Goal: Information Seeking & Learning: Compare options

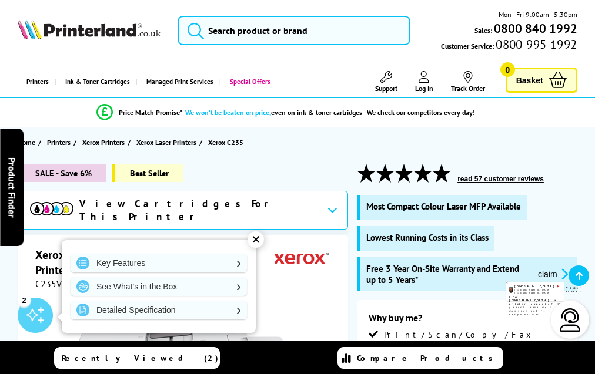
scroll to position [3256, 0]
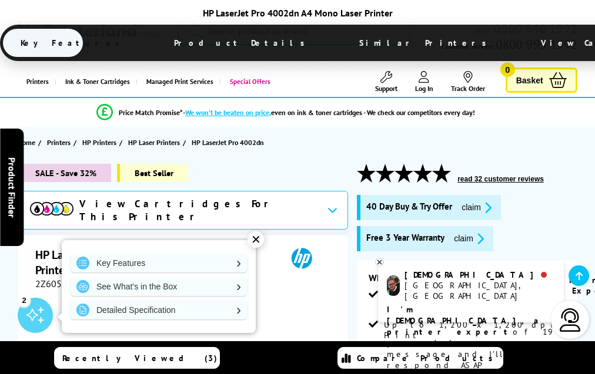
scroll to position [2038, 0]
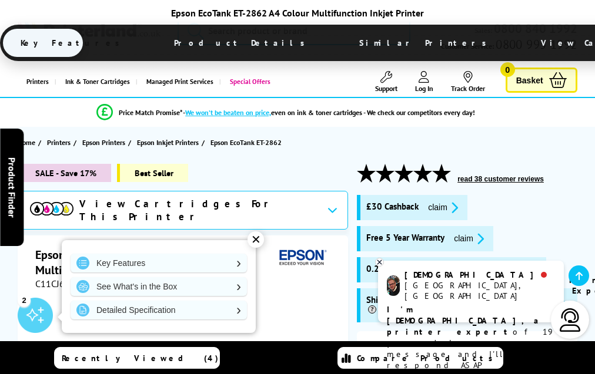
scroll to position [2086, 0]
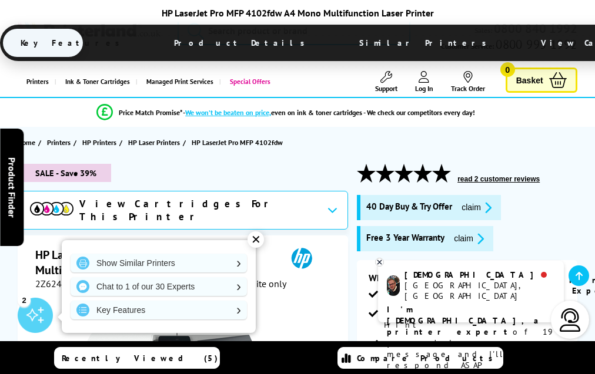
scroll to position [2350, 0]
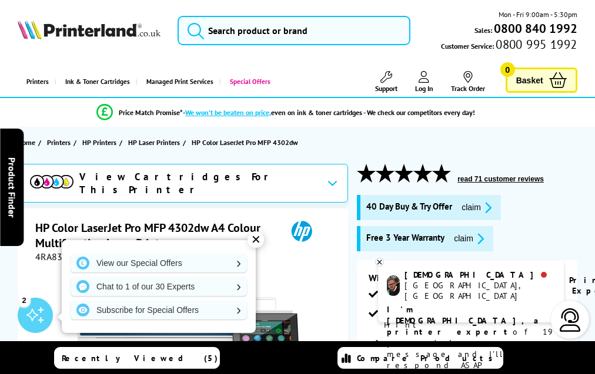
scroll to position [2899, 0]
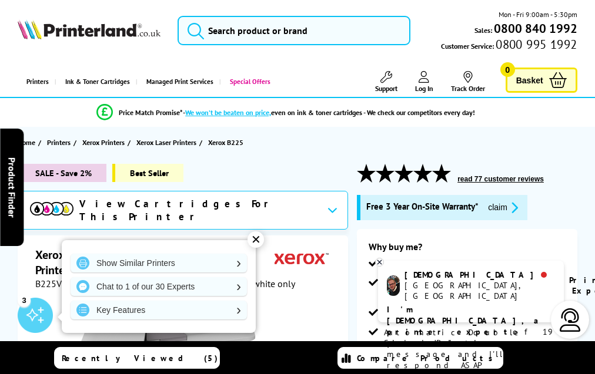
scroll to position [2726, 0]
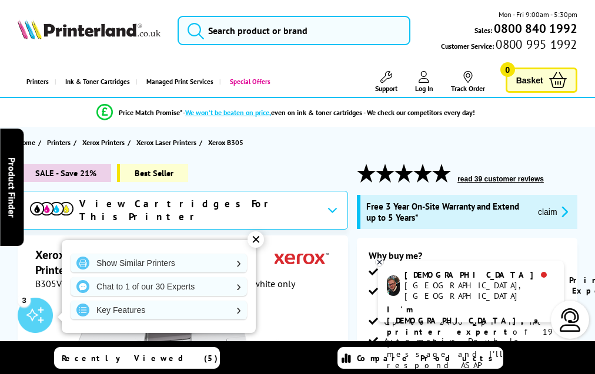
scroll to position [3175, 0]
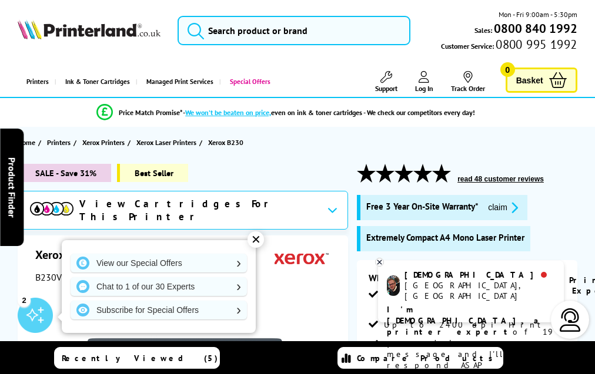
scroll to position [2631, 0]
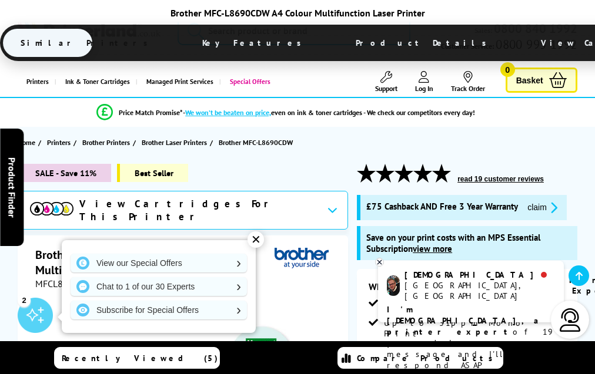
scroll to position [3670, 0]
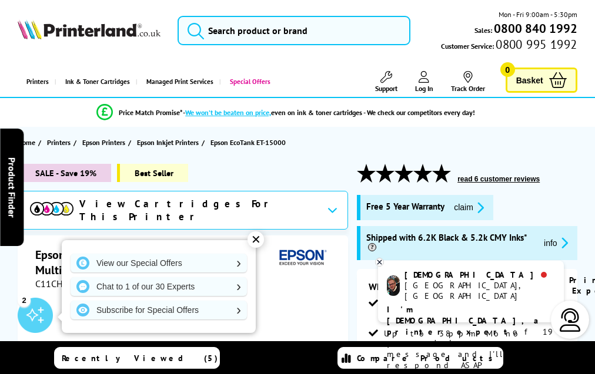
scroll to position [2329, 0]
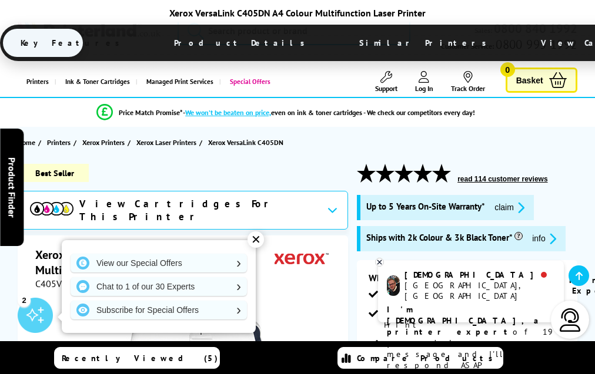
scroll to position [2659, 0]
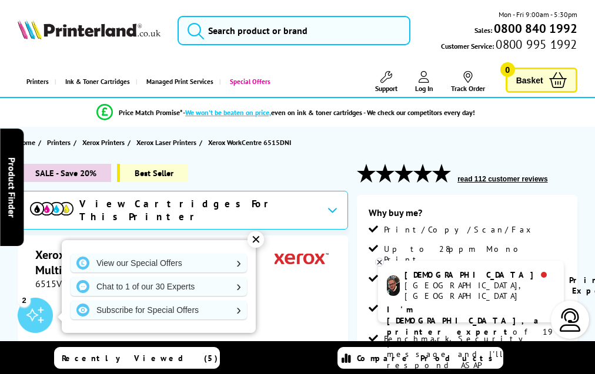
scroll to position [2257, 0]
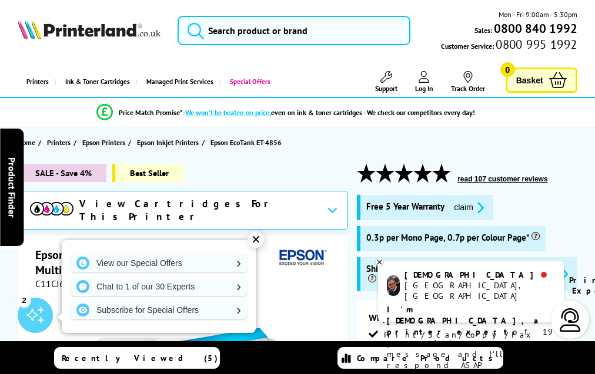
scroll to position [2306, 0]
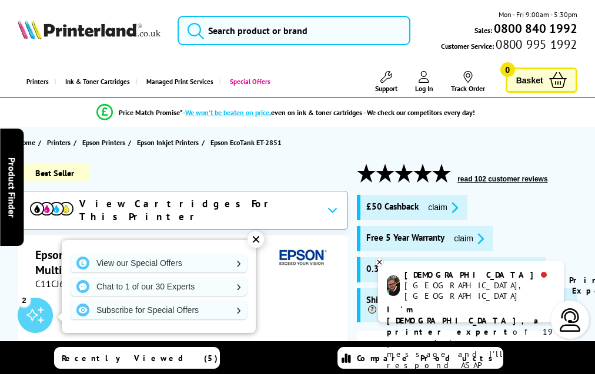
scroll to position [2225, 0]
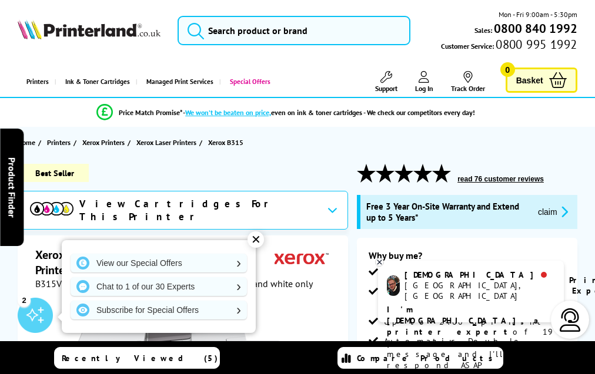
scroll to position [3237, 0]
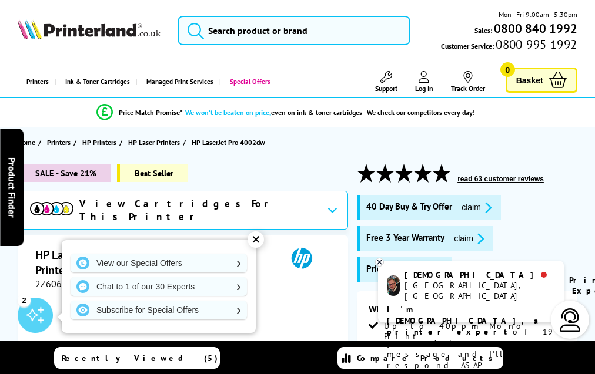
scroll to position [2069, 0]
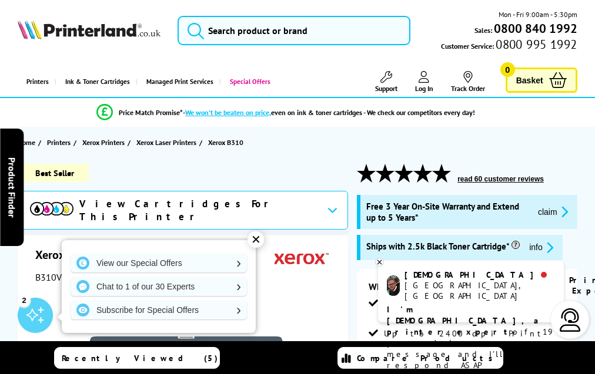
scroll to position [2979, 0]
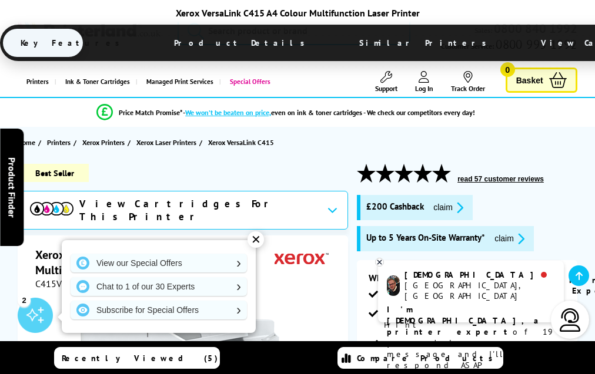
scroll to position [3787, 0]
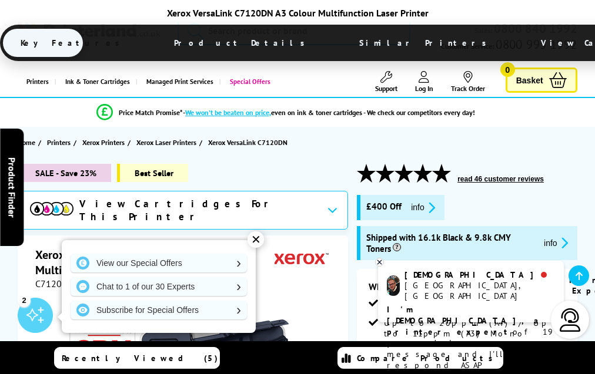
scroll to position [3773, 0]
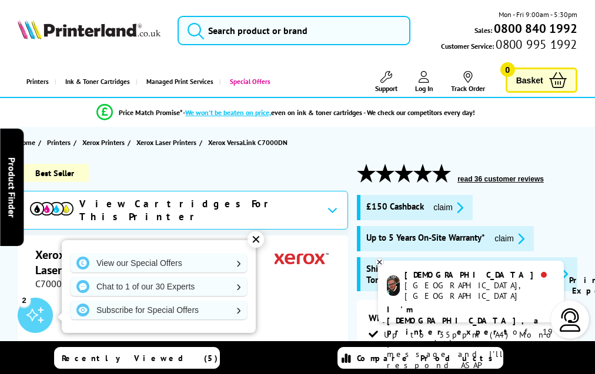
scroll to position [3397, 0]
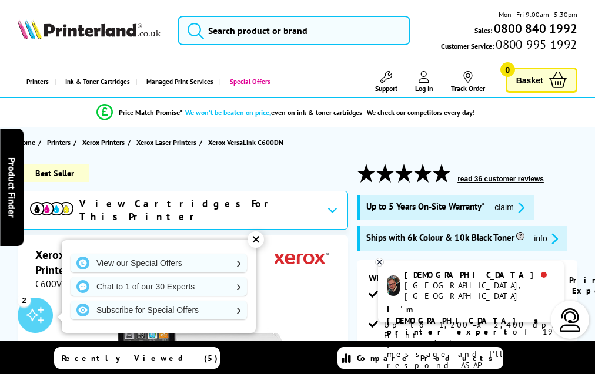
scroll to position [2560, 0]
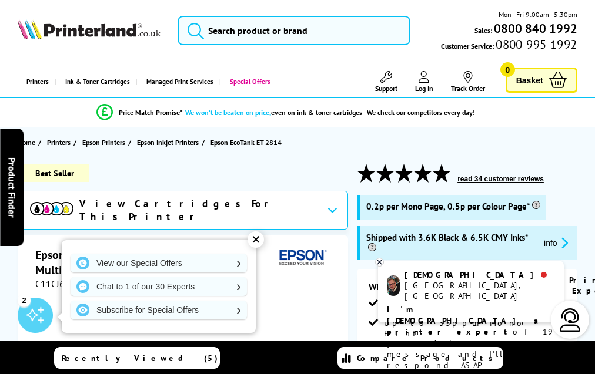
scroll to position [1989, 0]
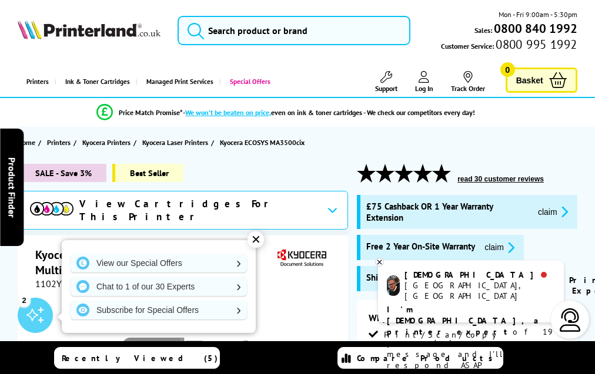
scroll to position [2692, 0]
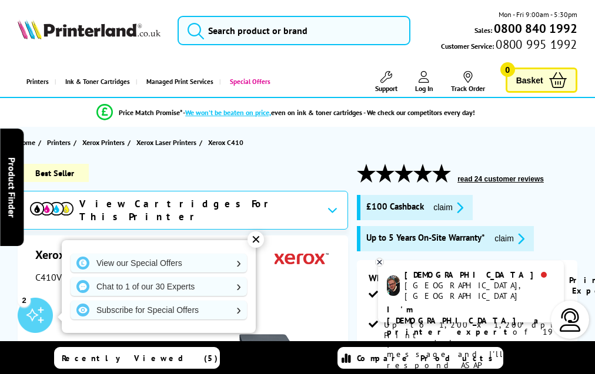
scroll to position [3458, 0]
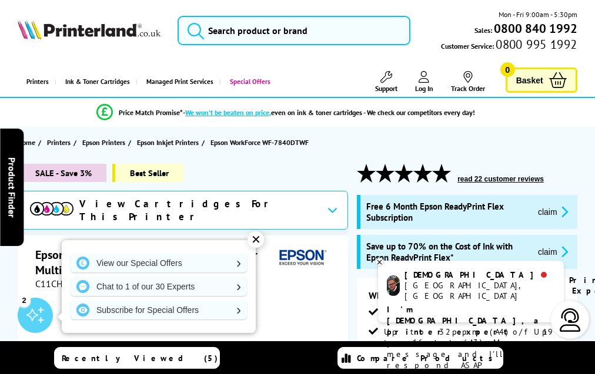
scroll to position [2682, 0]
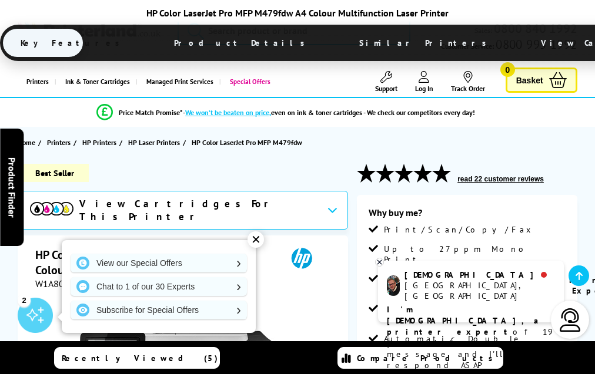
scroll to position [2109, 0]
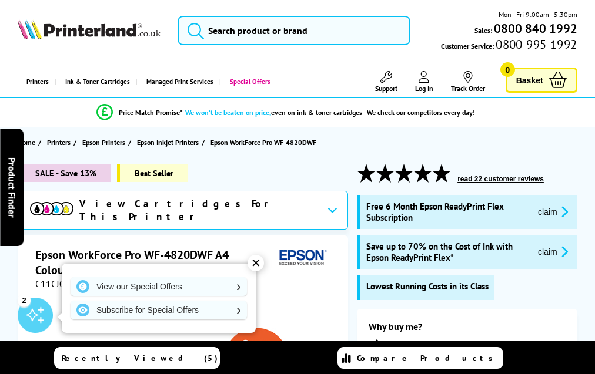
scroll to position [2416, 0]
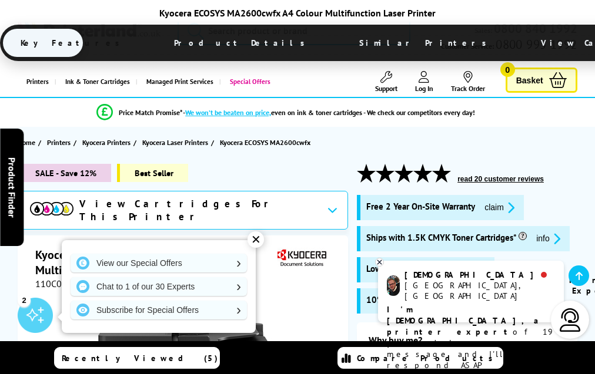
scroll to position [2575, 0]
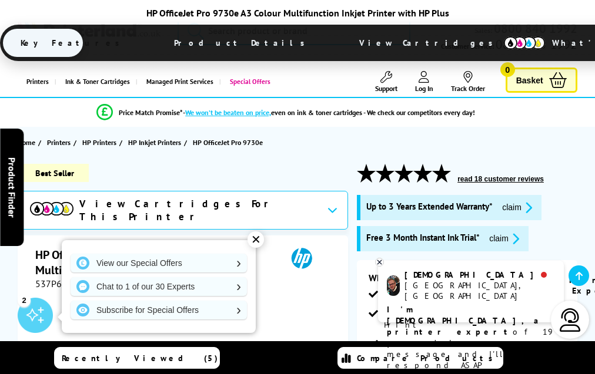
scroll to position [2431, 0]
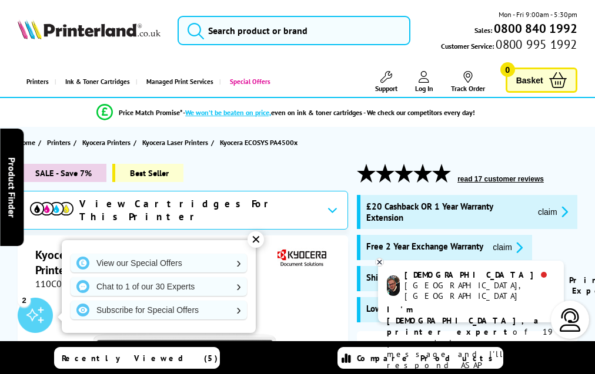
scroll to position [2180, 0]
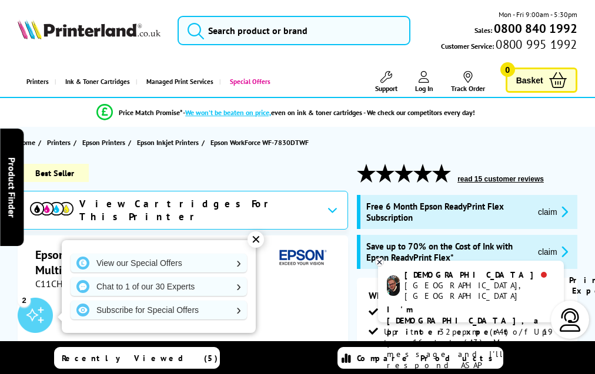
scroll to position [2659, 0]
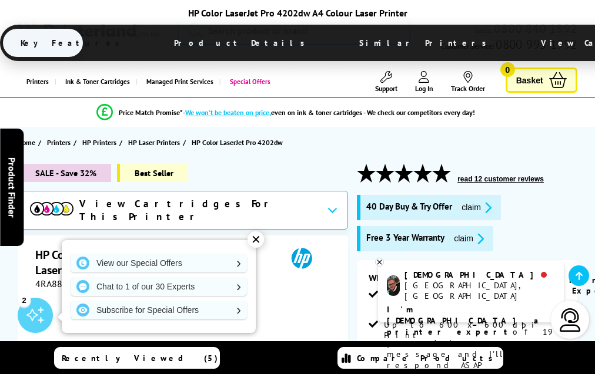
scroll to position [2547, 0]
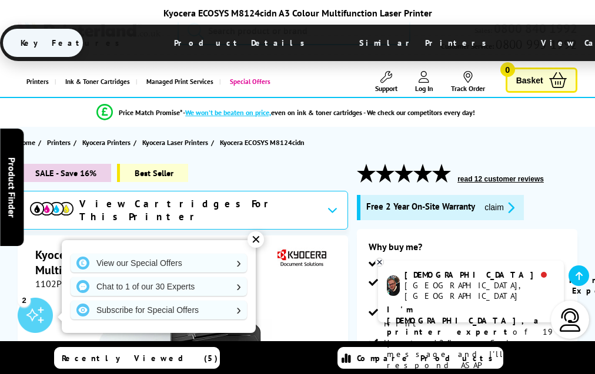
scroll to position [2716, 0]
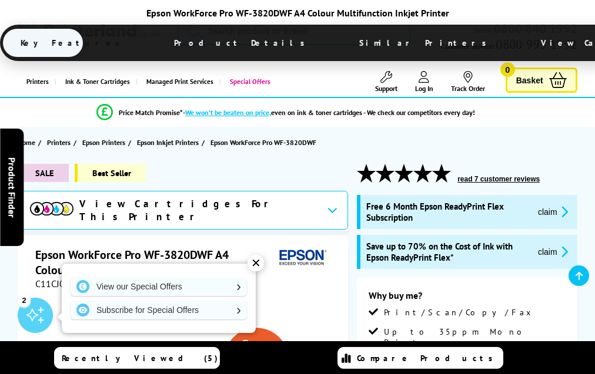
scroll to position [2315, 0]
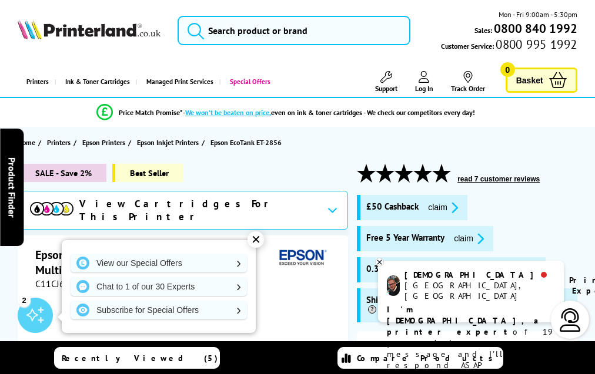
scroll to position [2247, 0]
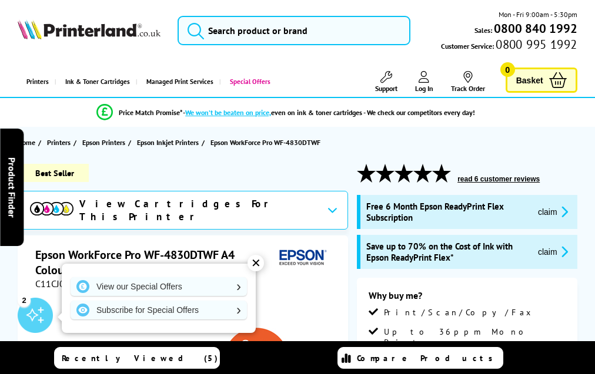
scroll to position [2397, 0]
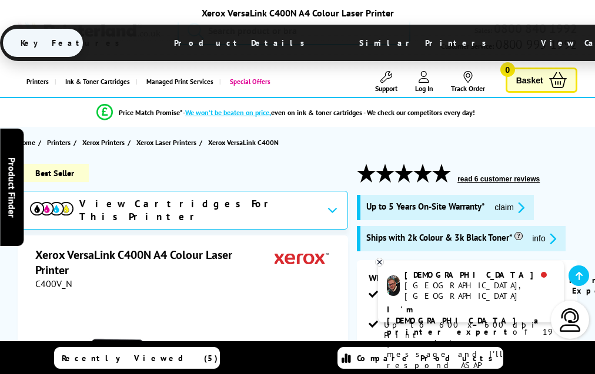
scroll to position [1731, 0]
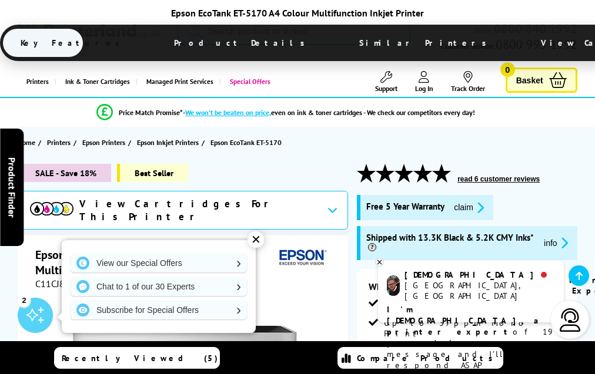
scroll to position [2270, 0]
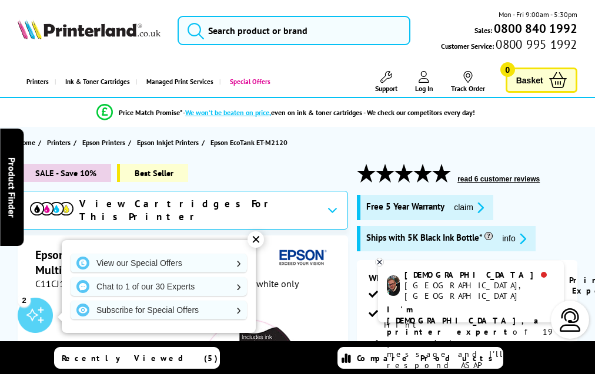
scroll to position [1537, 0]
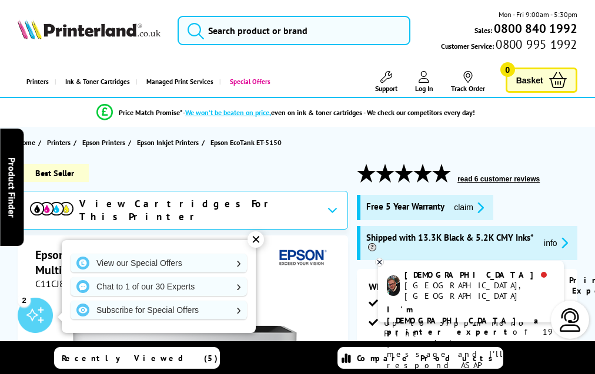
scroll to position [2175, 0]
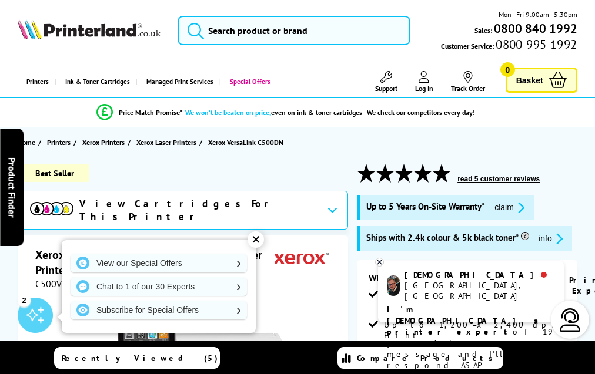
scroll to position [2644, 0]
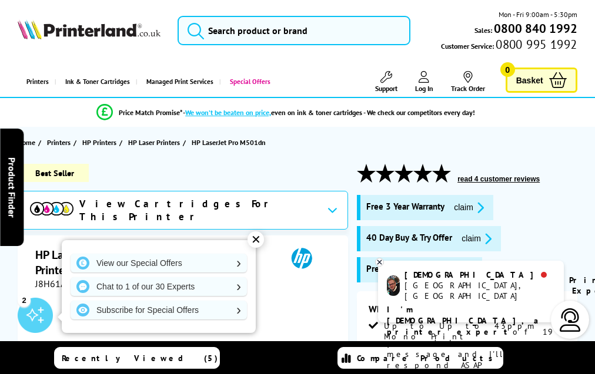
scroll to position [1885, 0]
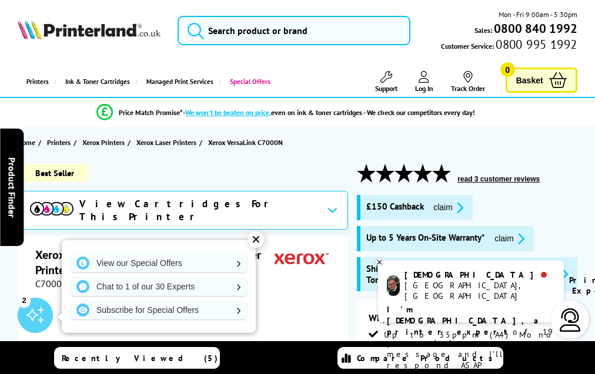
scroll to position [2485, 0]
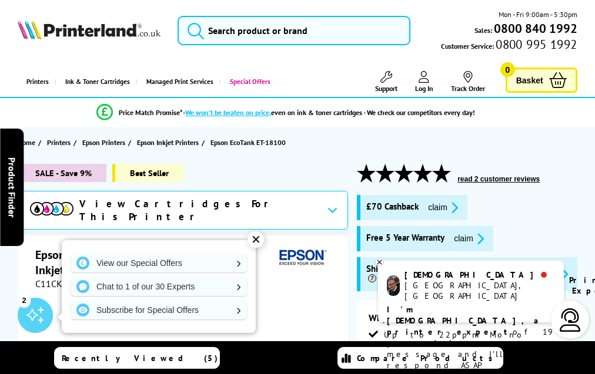
scroll to position [1907, 0]
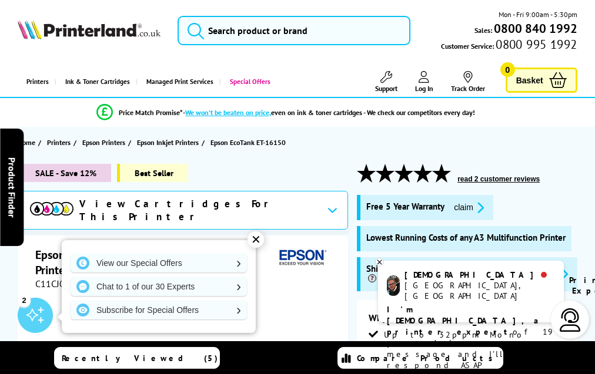
scroll to position [2112, 0]
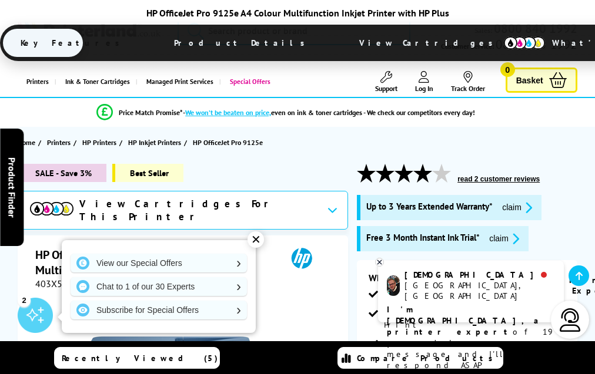
scroll to position [2665, 0]
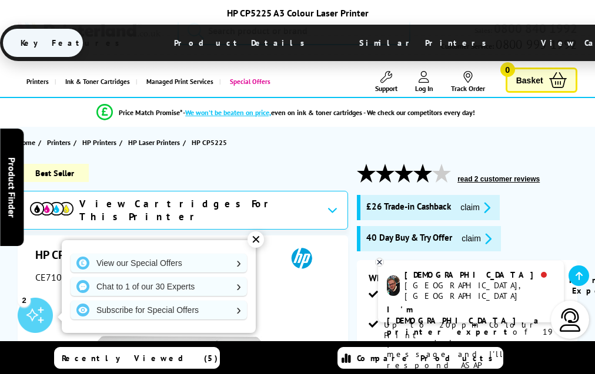
scroll to position [2091, 0]
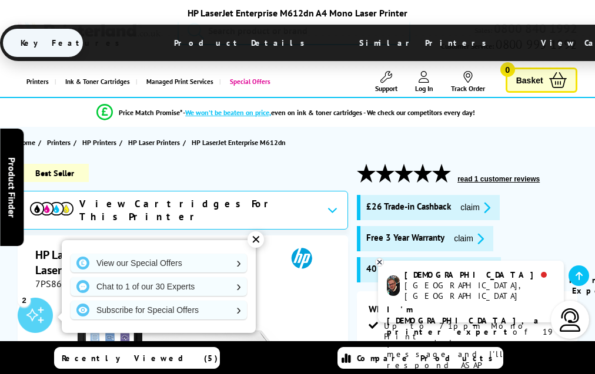
scroll to position [2476, 0]
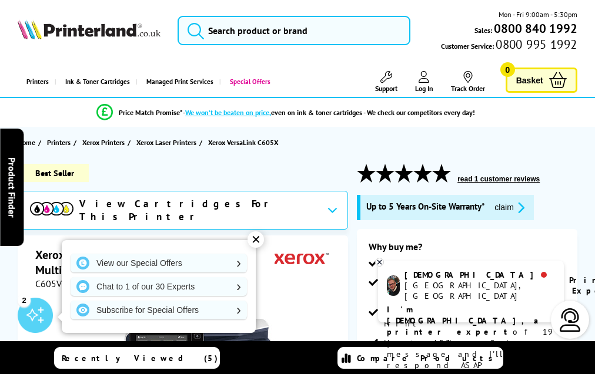
scroll to position [4098, 0]
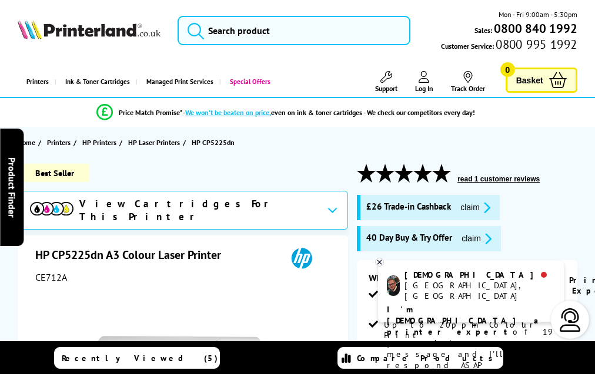
scroll to position [2161, 0]
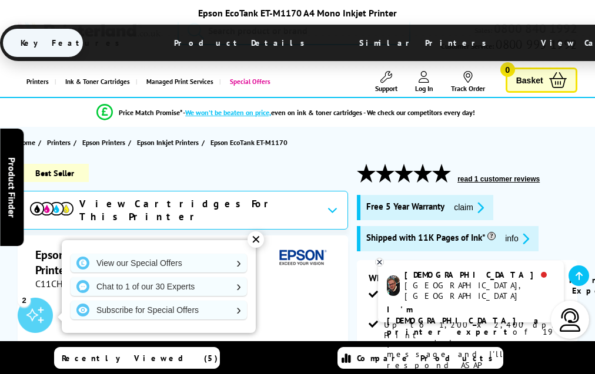
scroll to position [1907, 0]
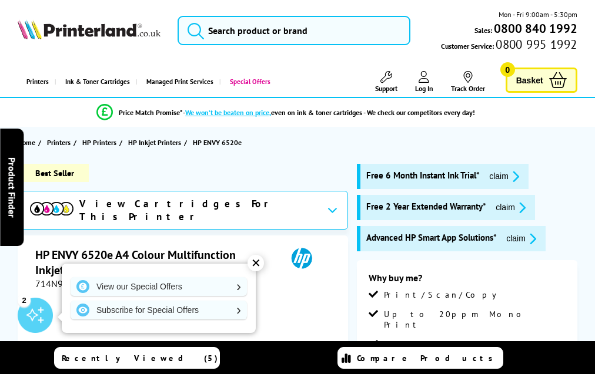
scroll to position [2299, 0]
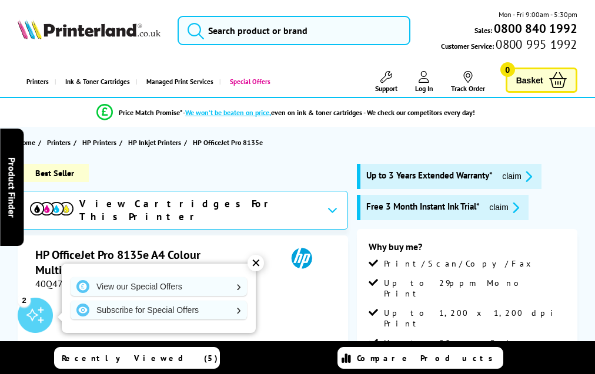
scroll to position [2651, 0]
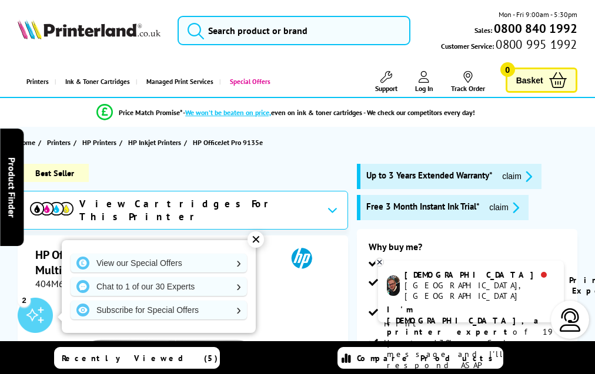
scroll to position [2561, 0]
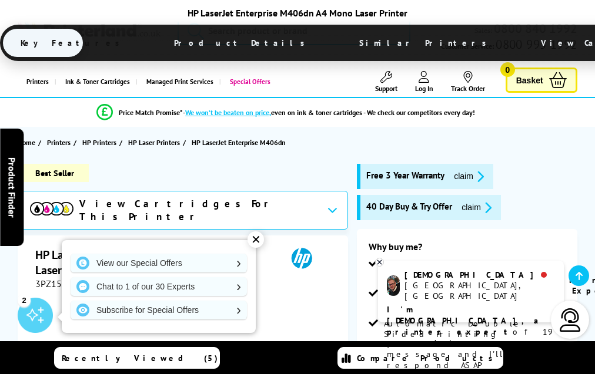
scroll to position [2172, 0]
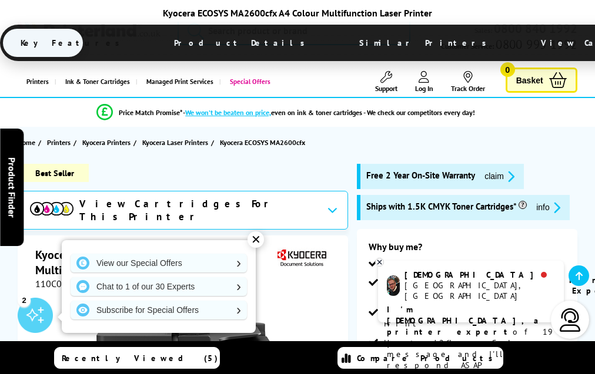
scroll to position [2598, 0]
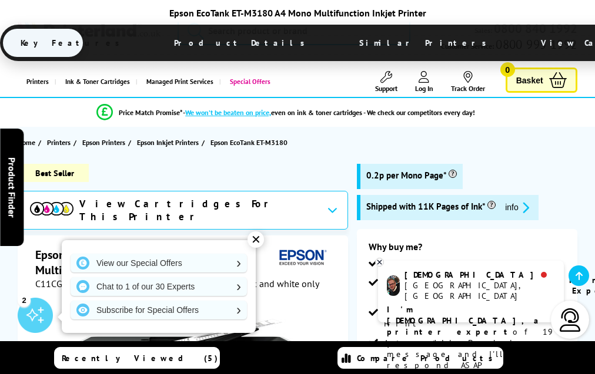
scroll to position [2125, 0]
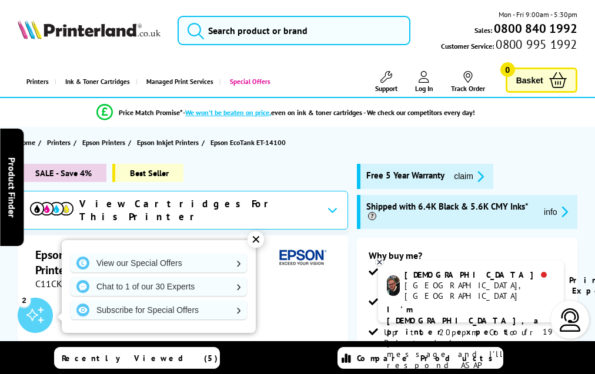
scroll to position [1962, 0]
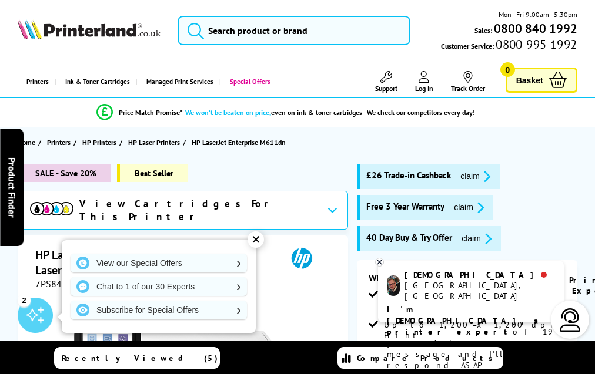
scroll to position [2488, 0]
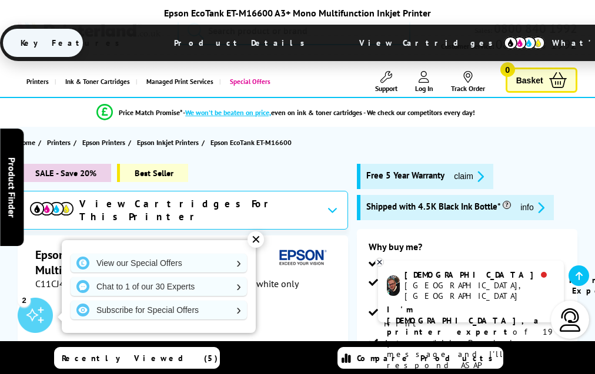
scroll to position [1981, 0]
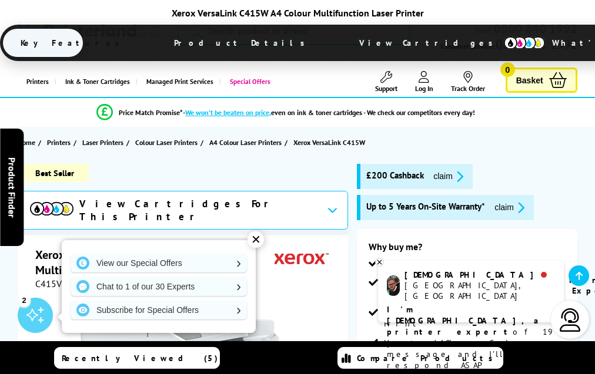
scroll to position [3127, 0]
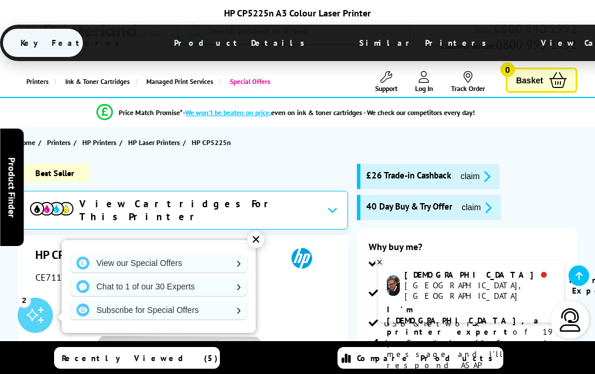
scroll to position [2051, 0]
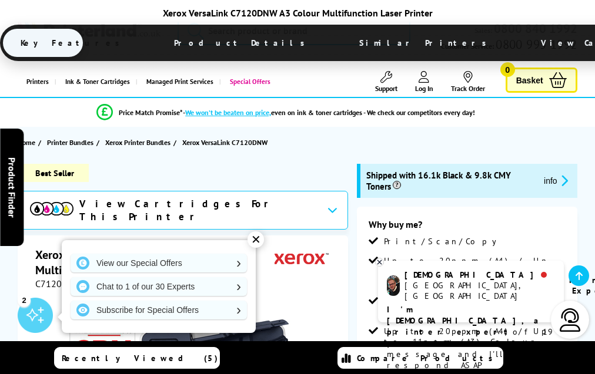
scroll to position [3255, 0]
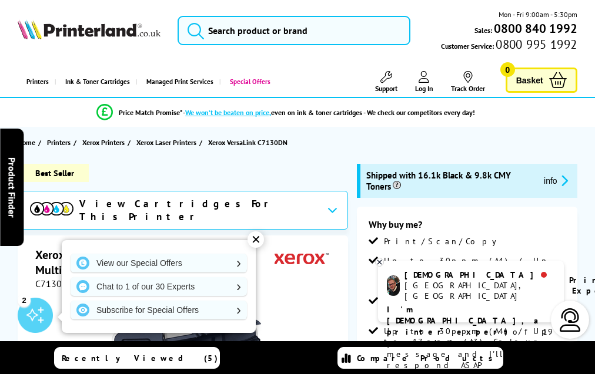
scroll to position [3612, 0]
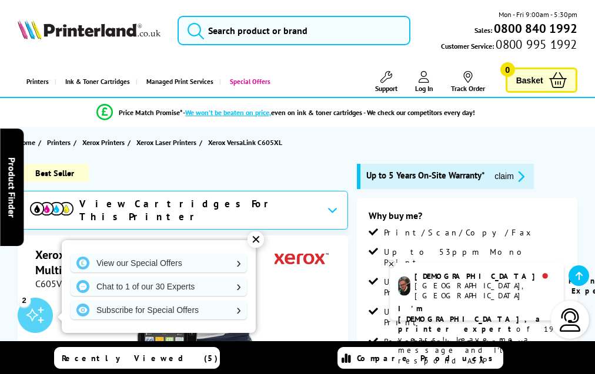
scroll to position [4081, 0]
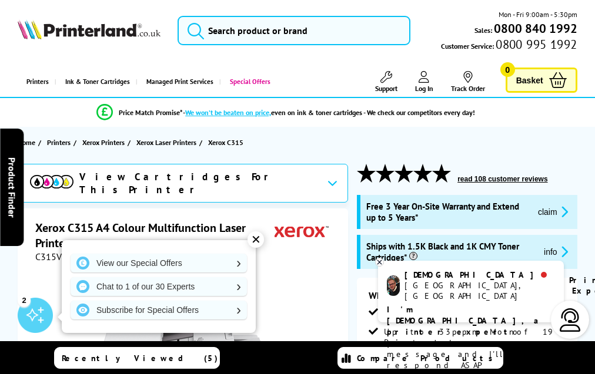
scroll to position [3065, 0]
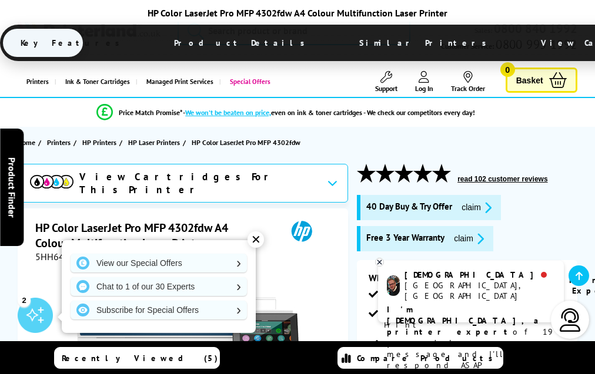
scroll to position [2971, 0]
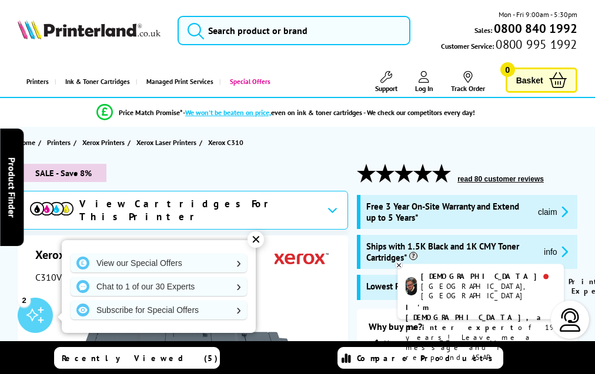
scroll to position [3421, 0]
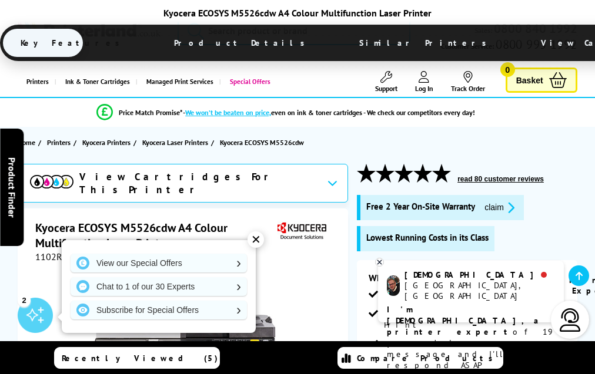
scroll to position [2243, 0]
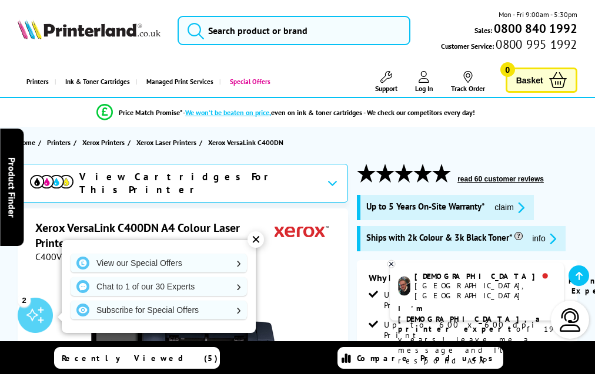
scroll to position [2666, 0]
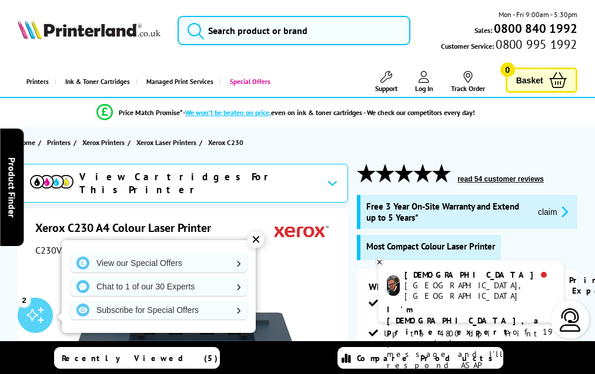
scroll to position [3044, 0]
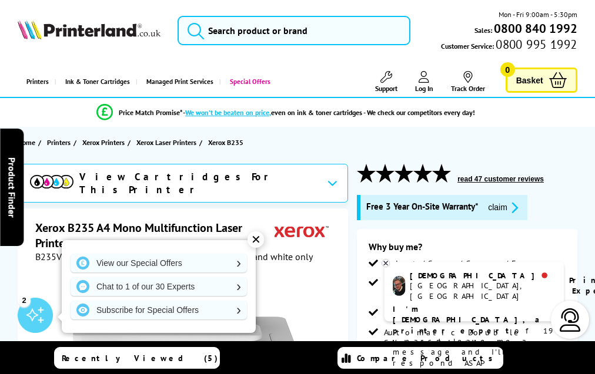
scroll to position [2733, 0]
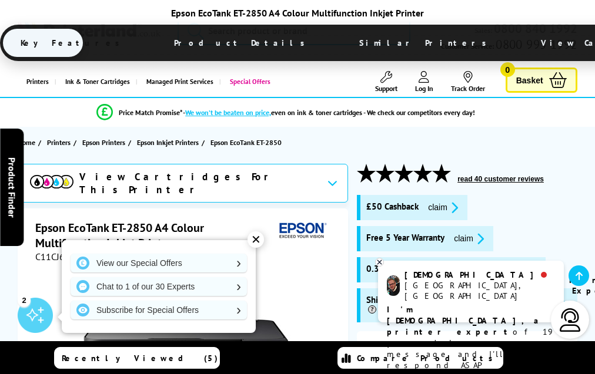
scroll to position [2225, 0]
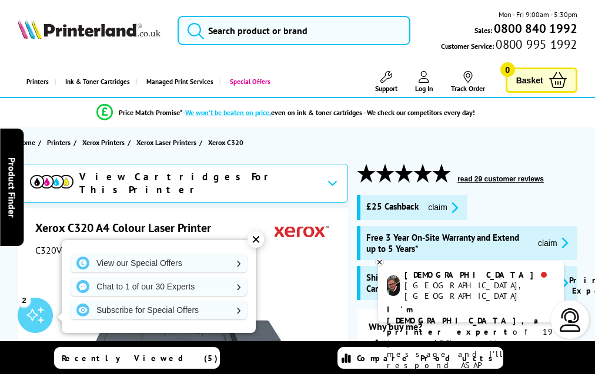
scroll to position [3410, 0]
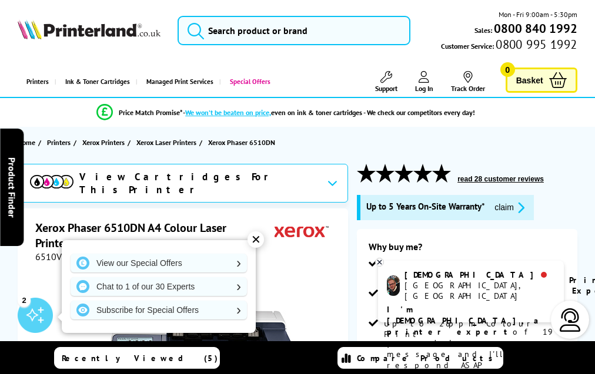
scroll to position [2572, 0]
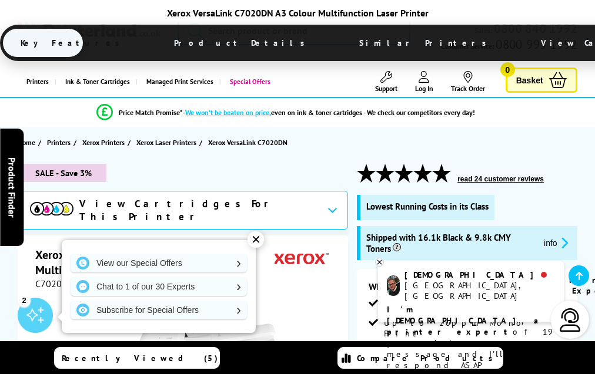
scroll to position [3691, 0]
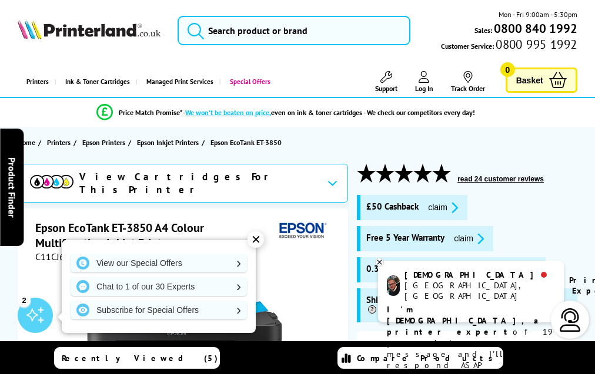
scroll to position [2282, 0]
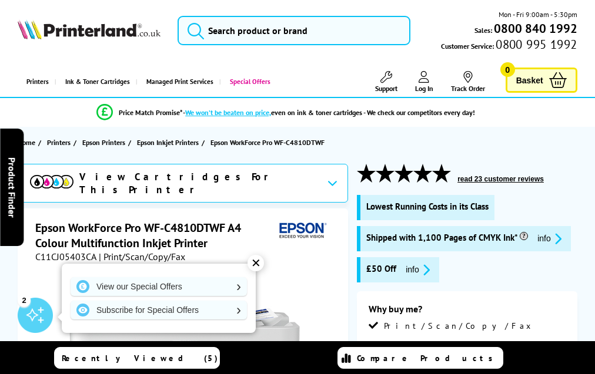
scroll to position [2477, 0]
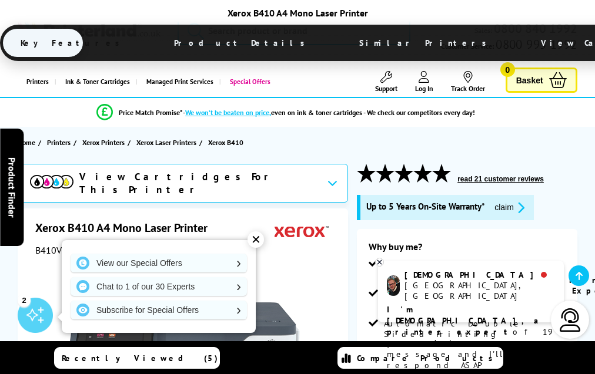
scroll to position [3109, 0]
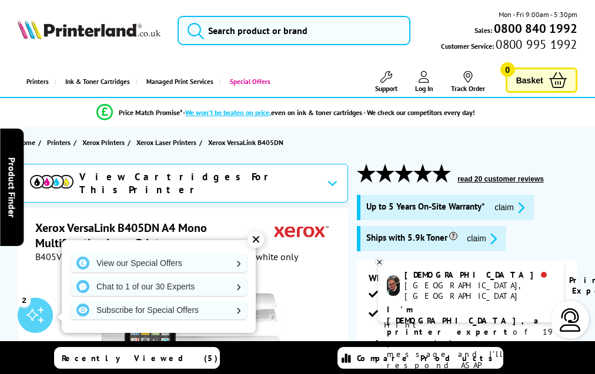
scroll to position [2734, 0]
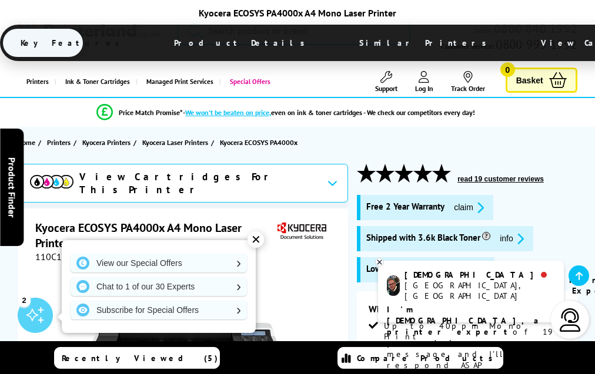
scroll to position [2047, 0]
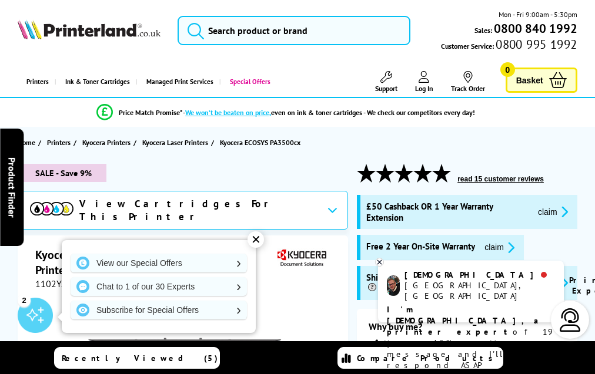
scroll to position [2427, 0]
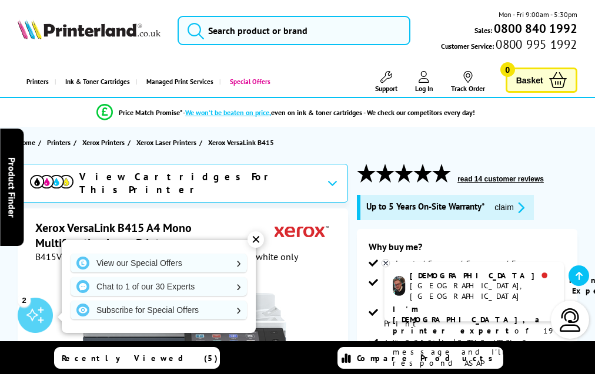
scroll to position [3385, 0]
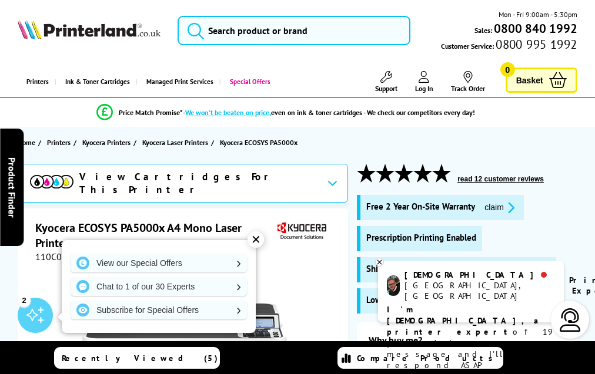
scroll to position [2113, 0]
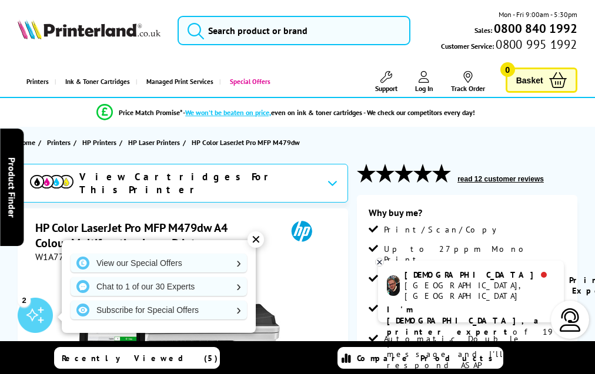
scroll to position [2467, 0]
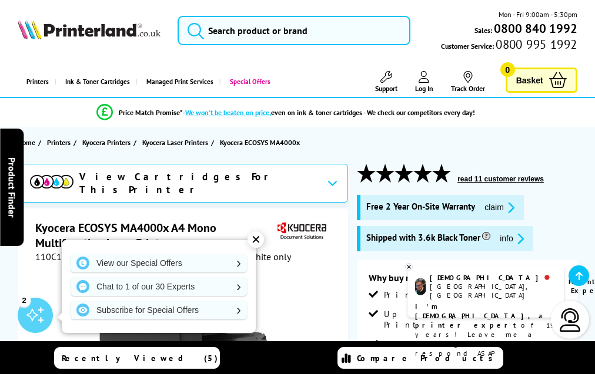
scroll to position [2209, 0]
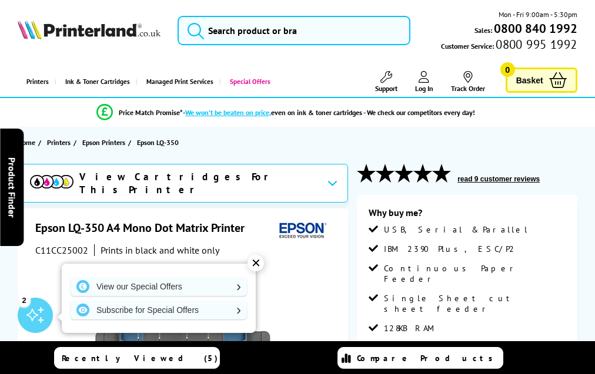
scroll to position [1482, 0]
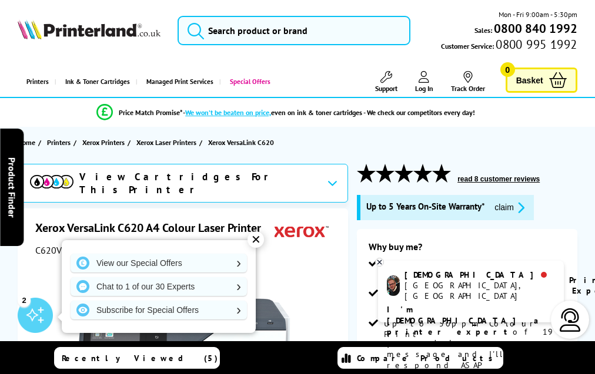
scroll to position [3366, 0]
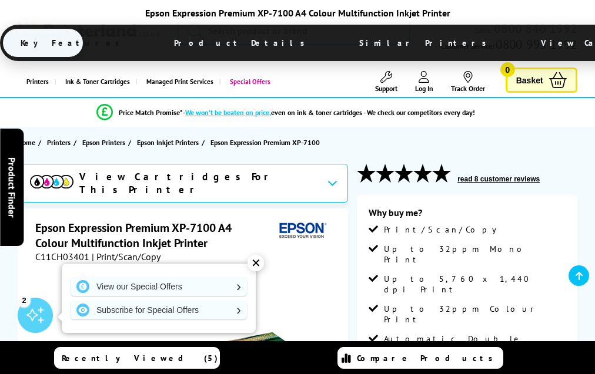
scroll to position [2099, 0]
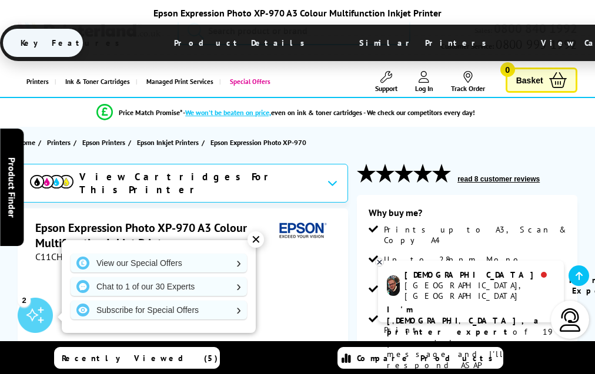
scroll to position [2095, 0]
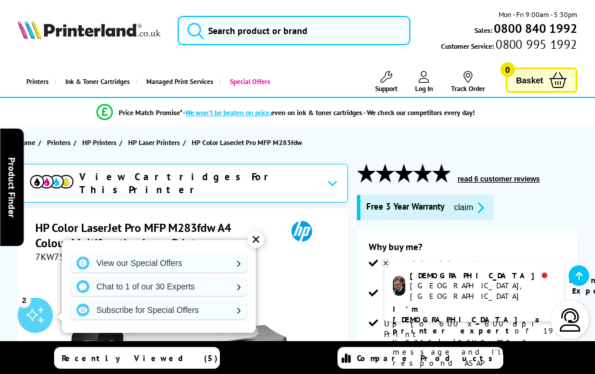
scroll to position [2528, 0]
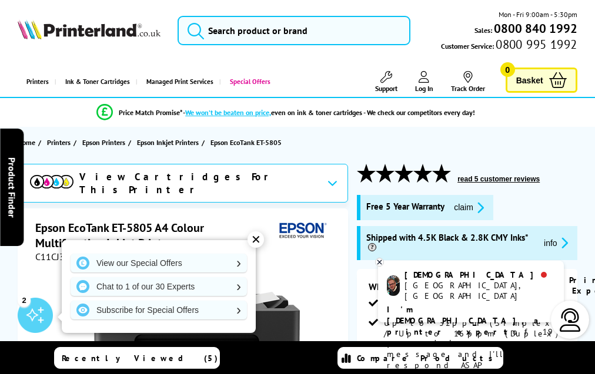
scroll to position [2352, 0]
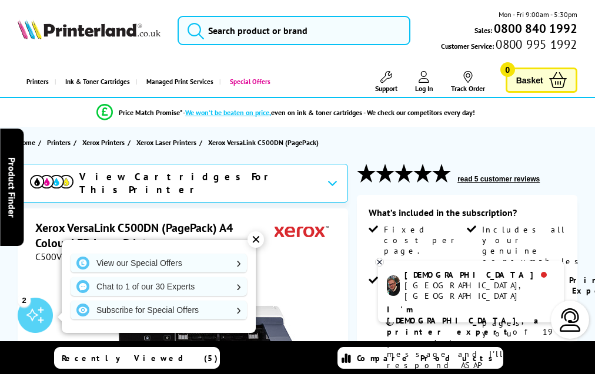
scroll to position [1815, 0]
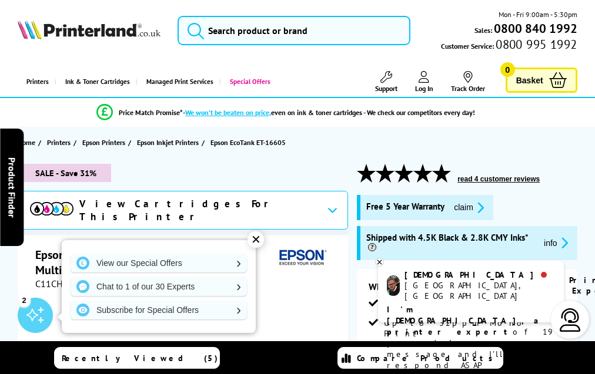
scroll to position [2446, 0]
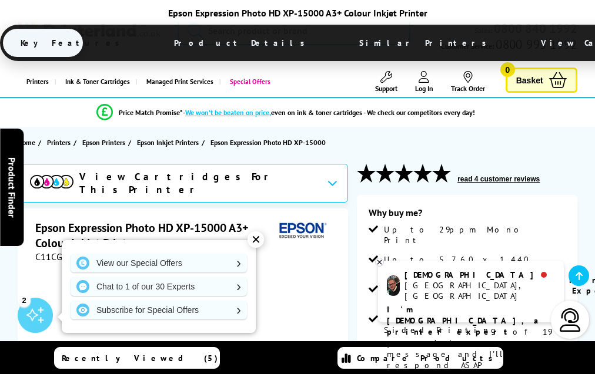
scroll to position [1676, 0]
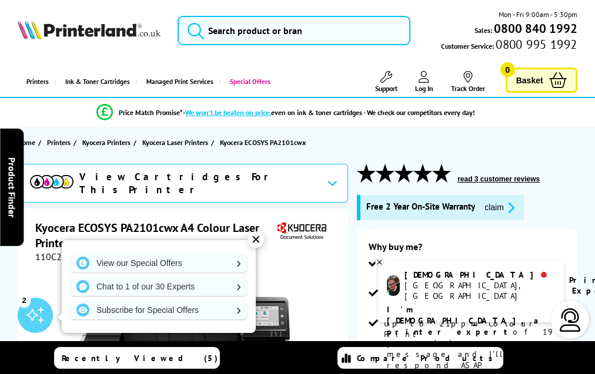
scroll to position [2342, 0]
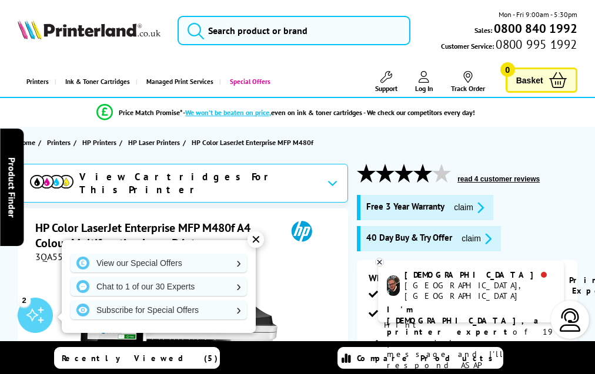
scroll to position [2822, 0]
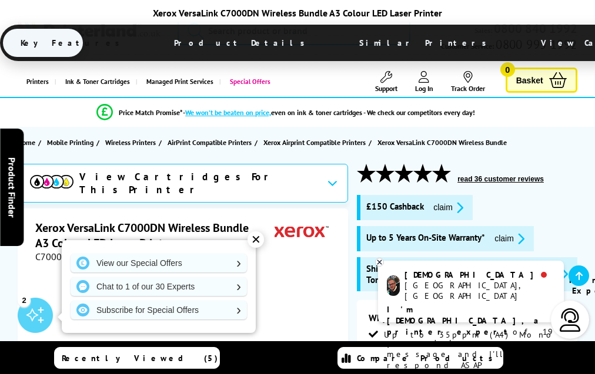
scroll to position [2775, 0]
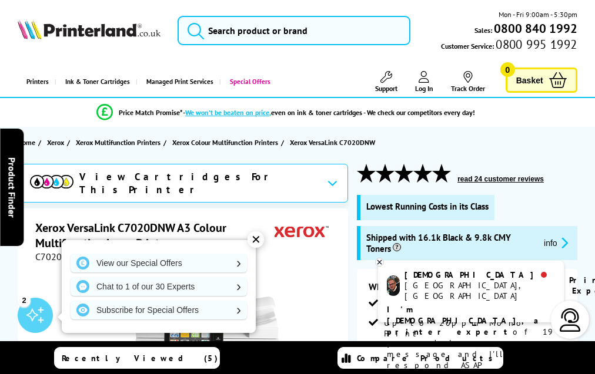
scroll to position [3030, 0]
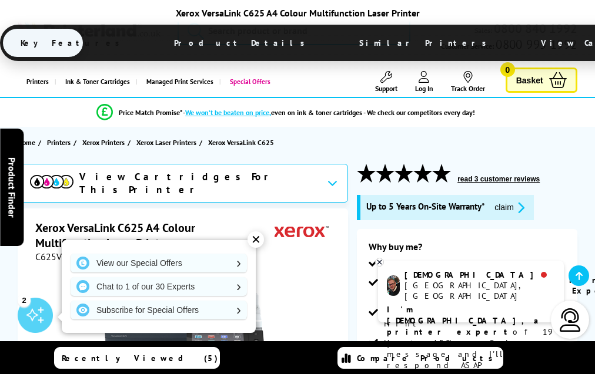
scroll to position [3620, 0]
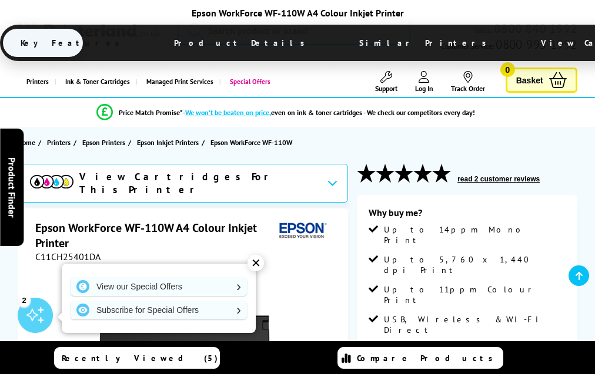
scroll to position [1721, 0]
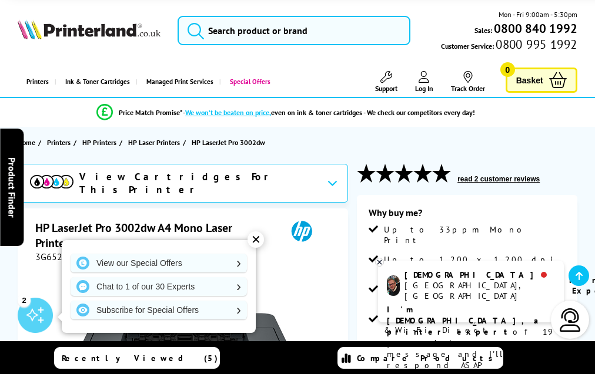
scroll to position [1839, 0]
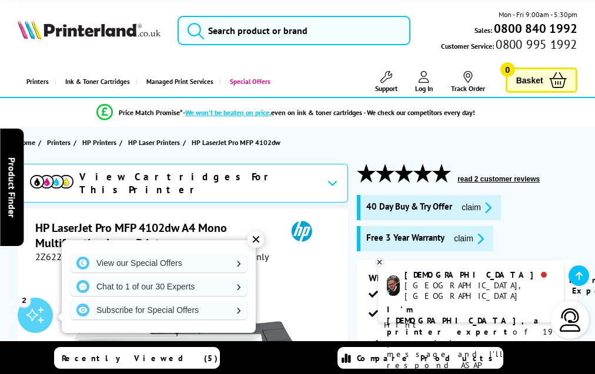
scroll to position [2272, 0]
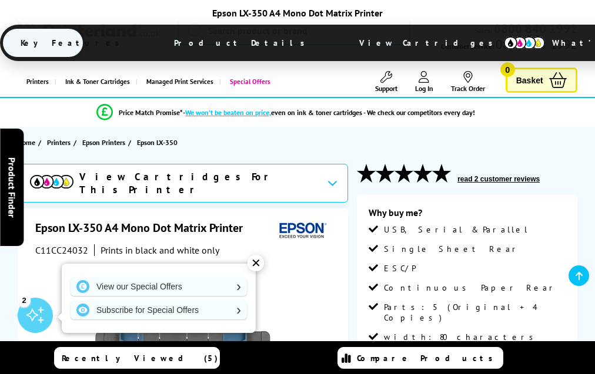
scroll to position [1460, 0]
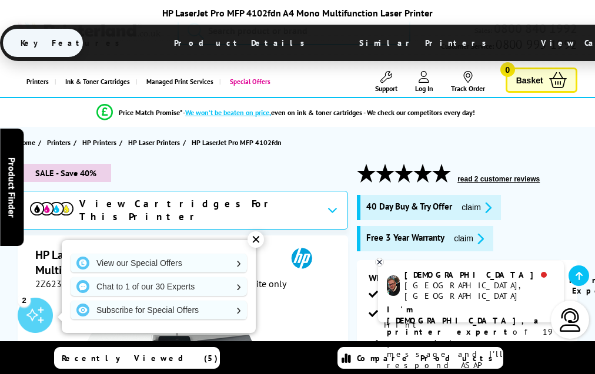
scroll to position [2350, 0]
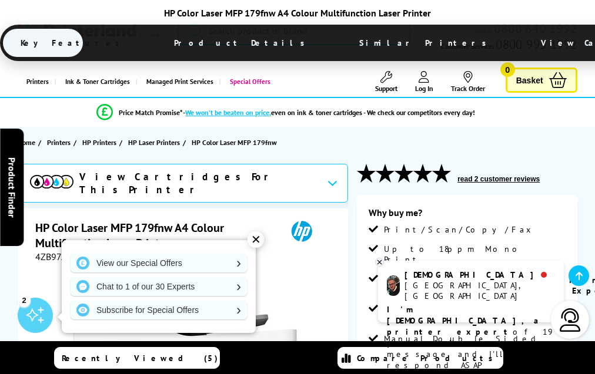
scroll to position [2116, 0]
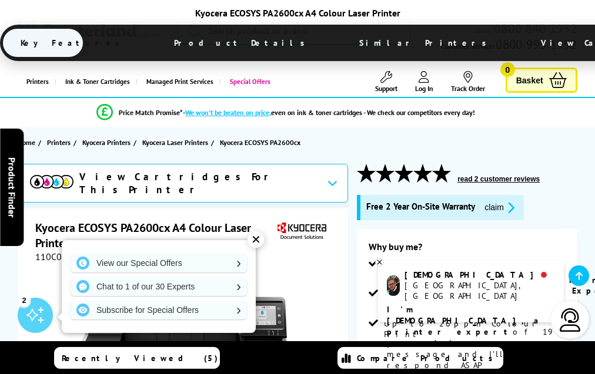
scroll to position [2166, 0]
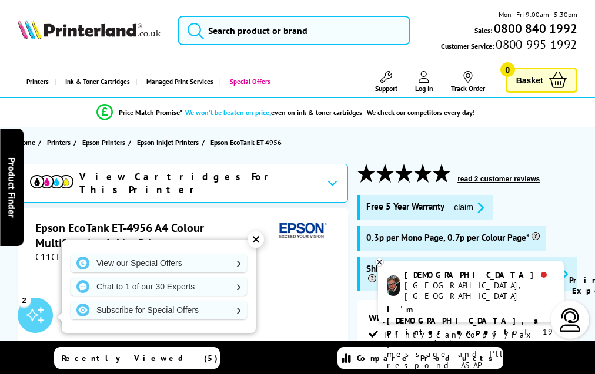
scroll to position [2364, 0]
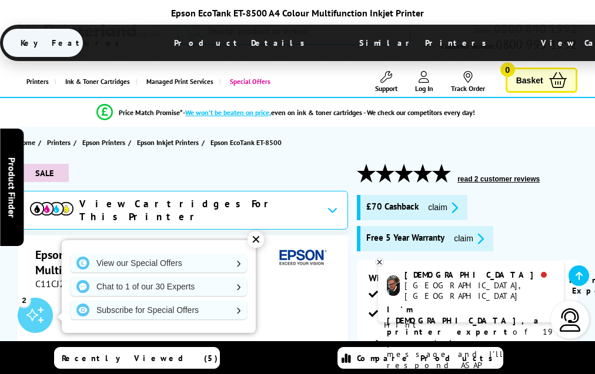
scroll to position [2159, 0]
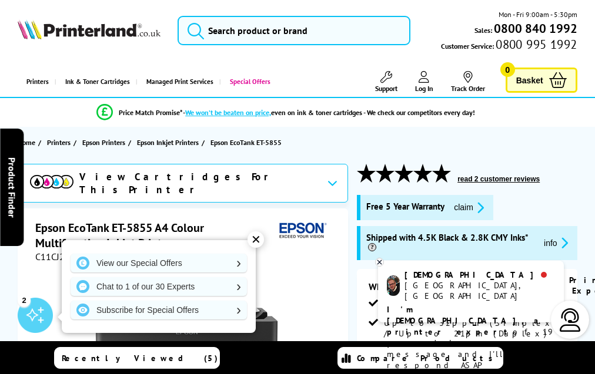
scroll to position [2299, 0]
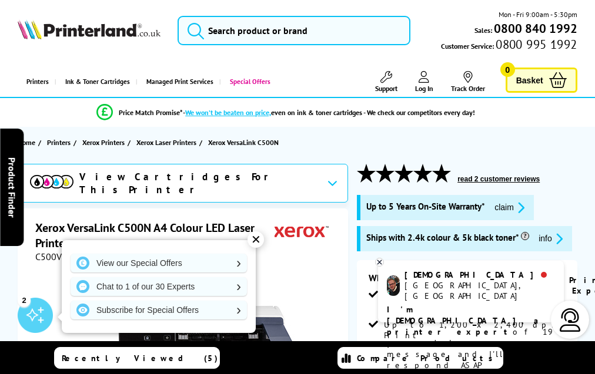
scroll to position [1797, 0]
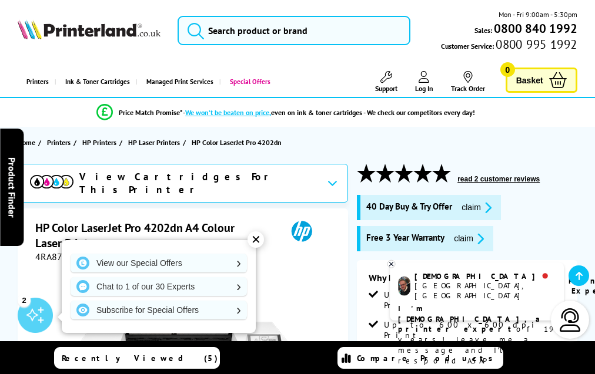
scroll to position [2501, 0]
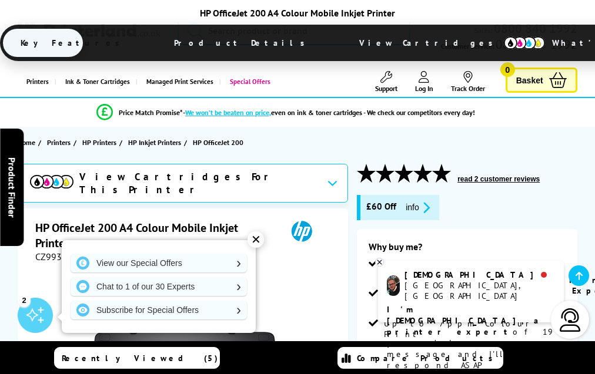
scroll to position [2061, 0]
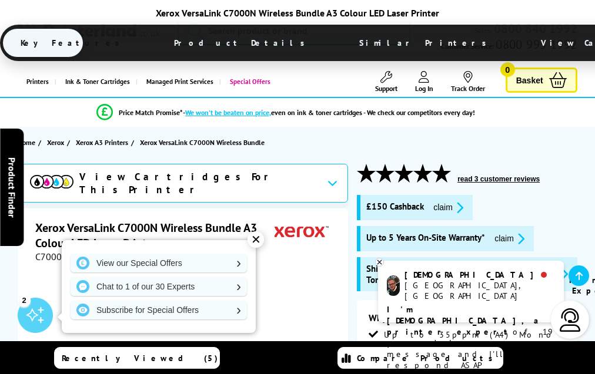
scroll to position [1704, 0]
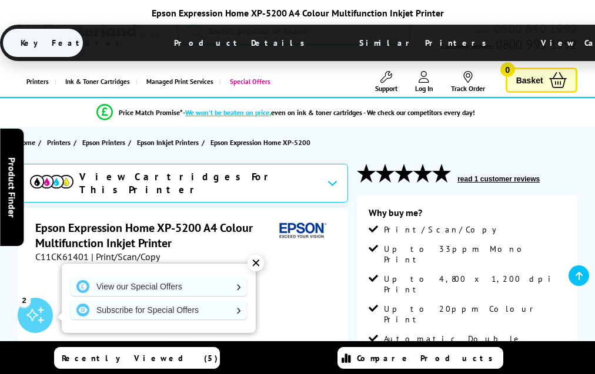
scroll to position [2197, 0]
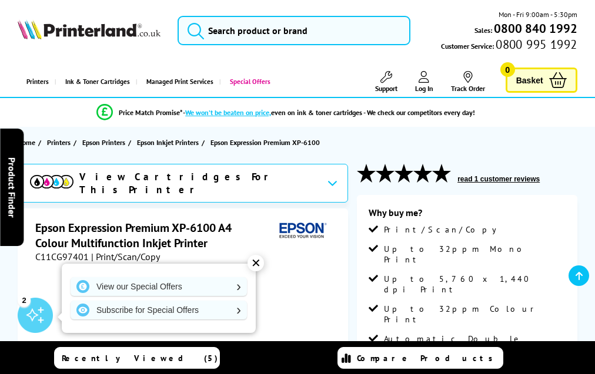
scroll to position [2152, 0]
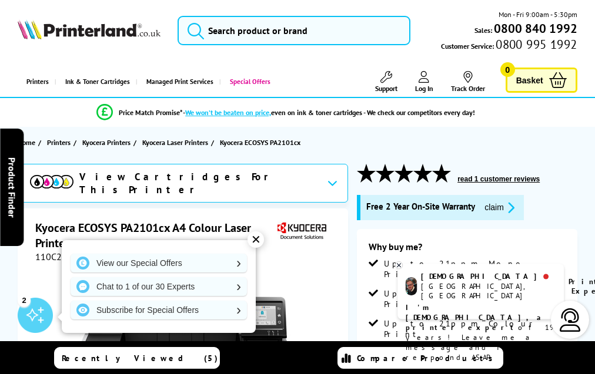
scroll to position [2342, 0]
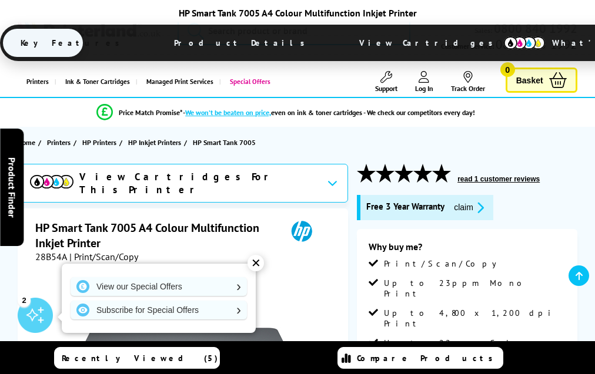
scroll to position [1999, 0]
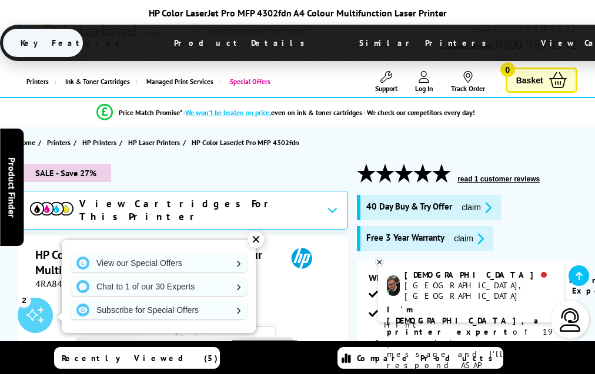
scroll to position [2994, 0]
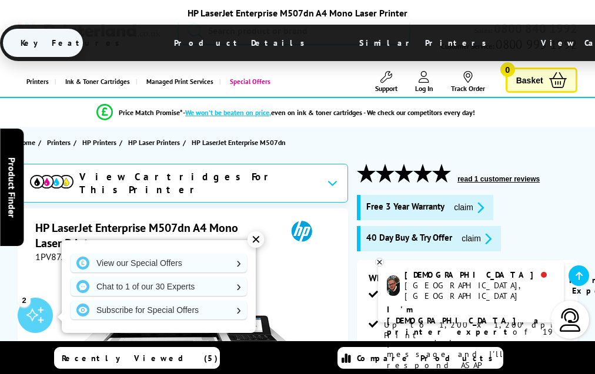
scroll to position [2312, 0]
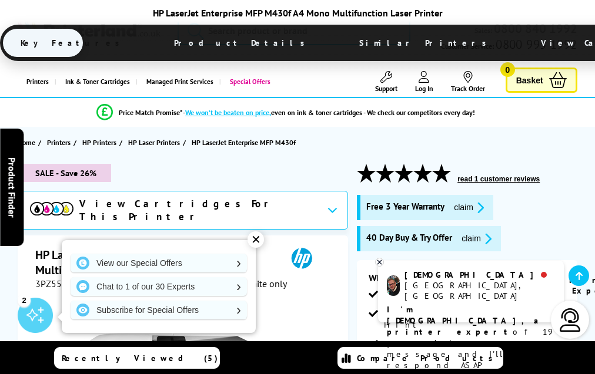
scroll to position [2521, 0]
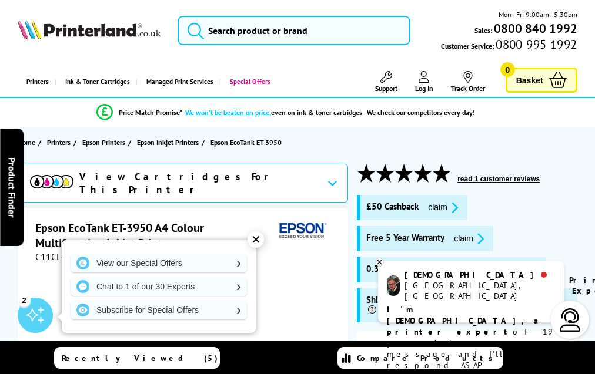
scroll to position [2356, 0]
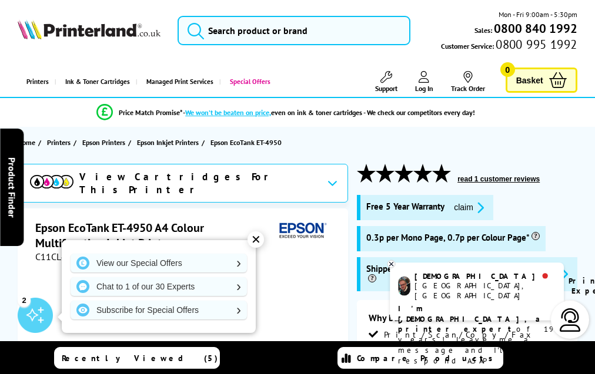
scroll to position [2353, 0]
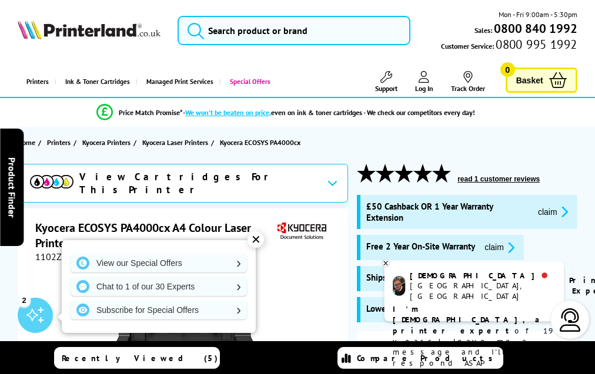
scroll to position [2436, 0]
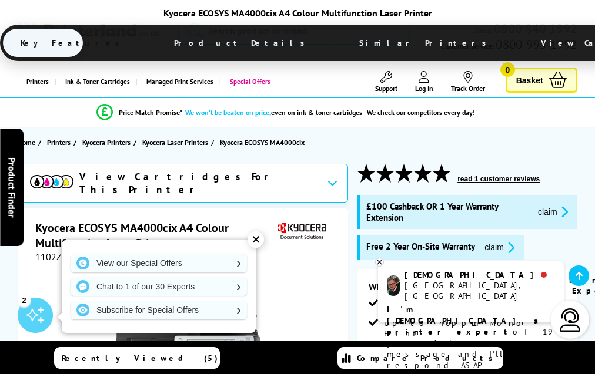
scroll to position [2639, 0]
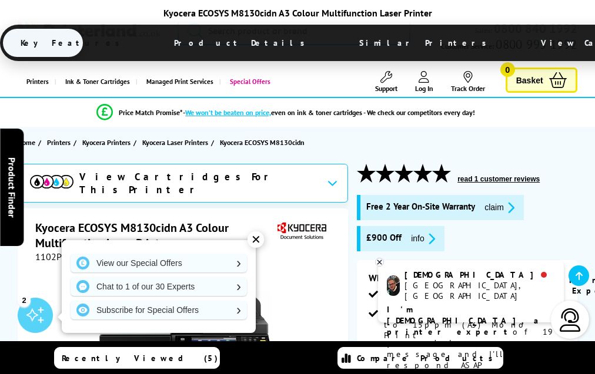
scroll to position [2622, 0]
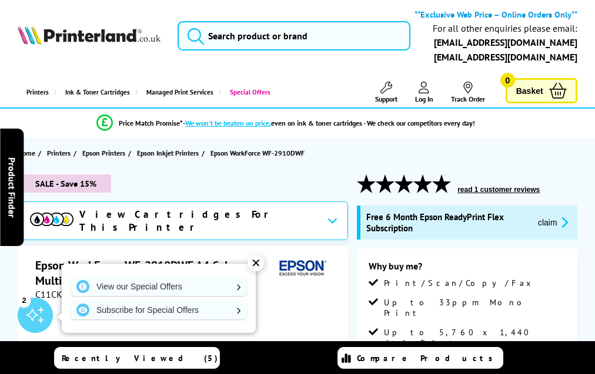
scroll to position [2278, 0]
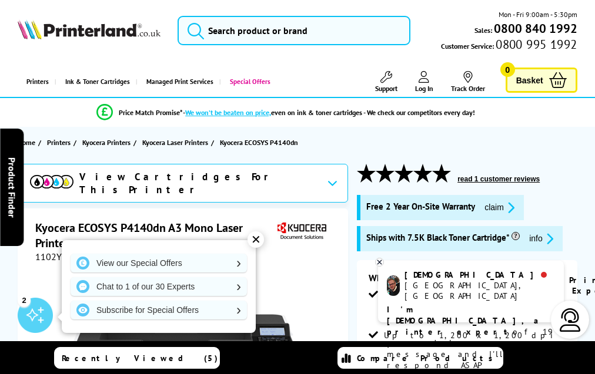
scroll to position [1912, 0]
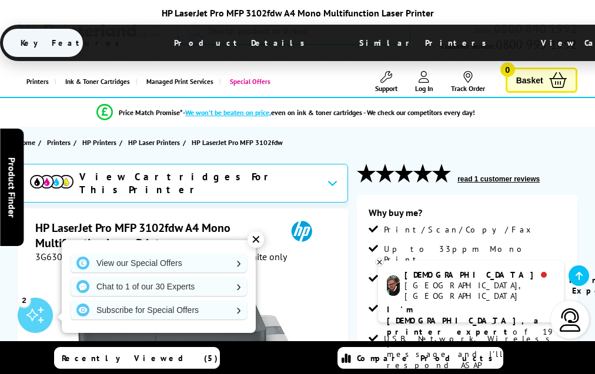
scroll to position [2113, 0]
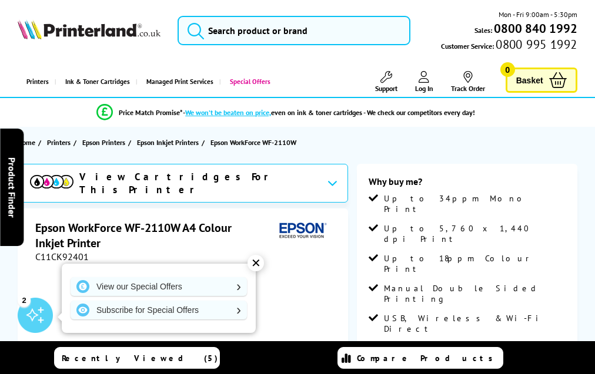
scroll to position [1746, 0]
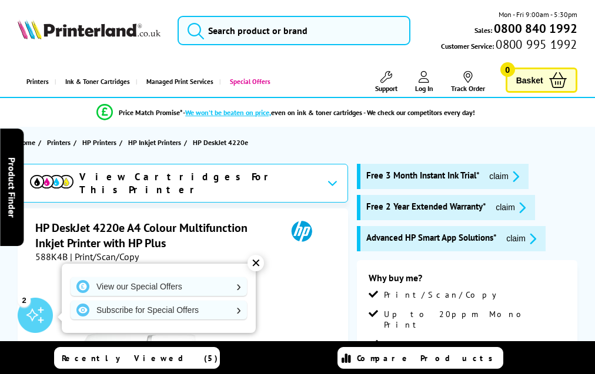
scroll to position [2196, 0]
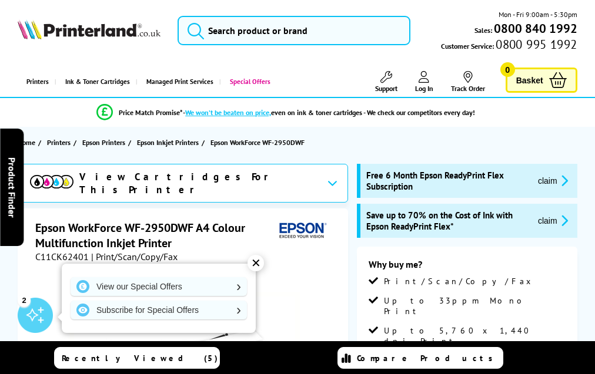
scroll to position [2233, 0]
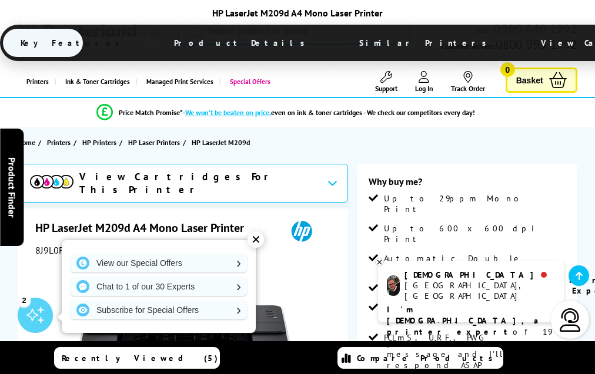
scroll to position [1865, 0]
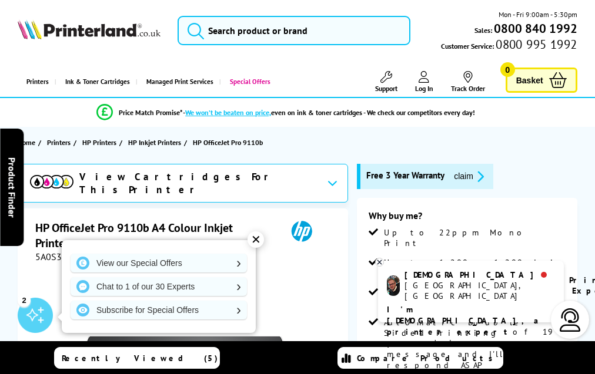
scroll to position [2067, 0]
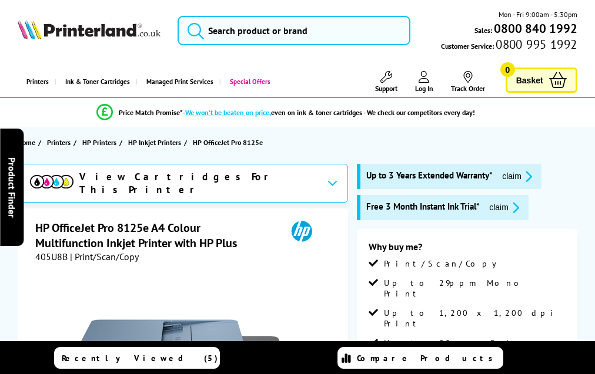
scroll to position [2533, 0]
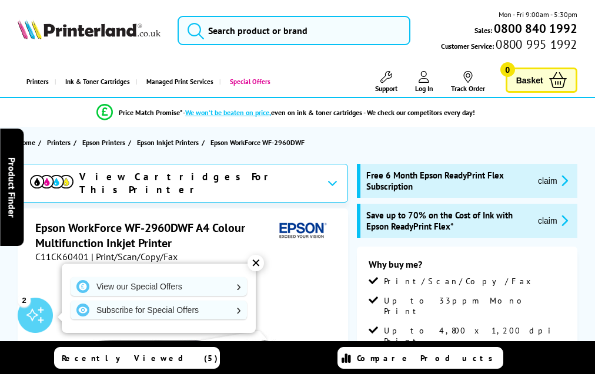
scroll to position [2233, 0]
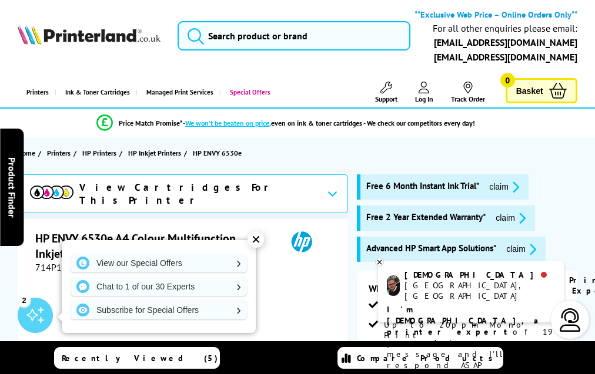
scroll to position [1935, 0]
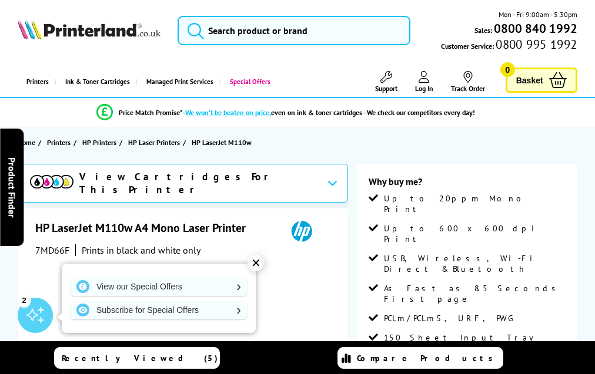
scroll to position [1724, 0]
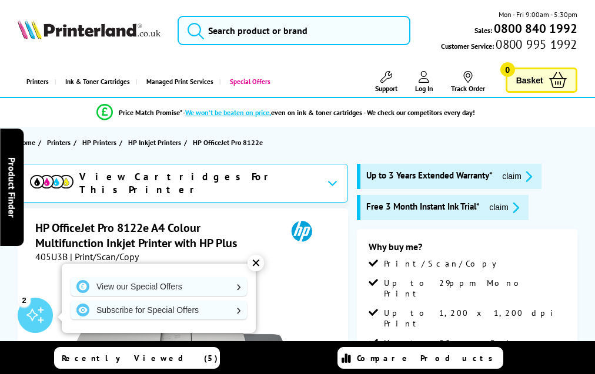
scroll to position [2506, 0]
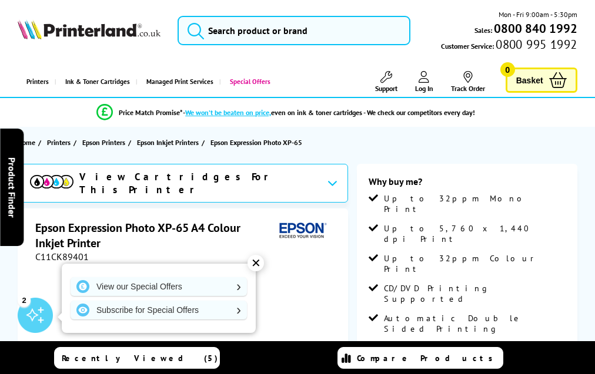
scroll to position [1965, 0]
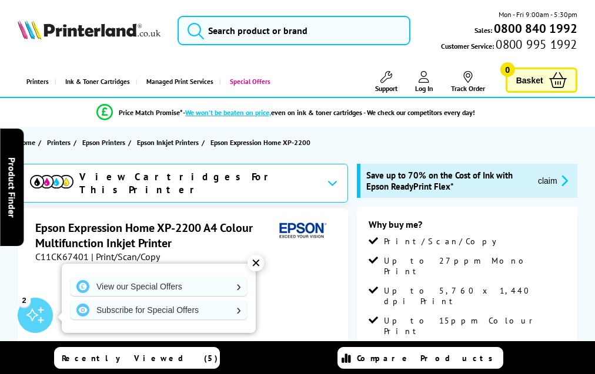
scroll to position [2019, 0]
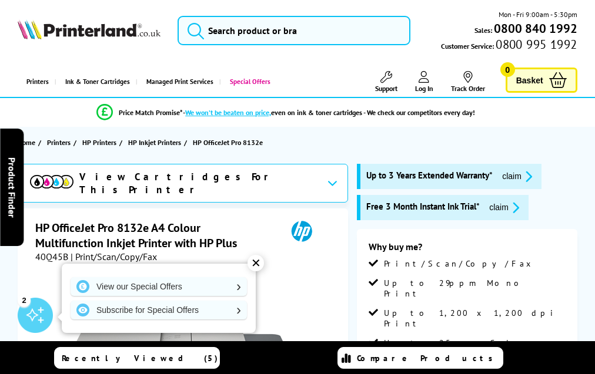
scroll to position [2599, 0]
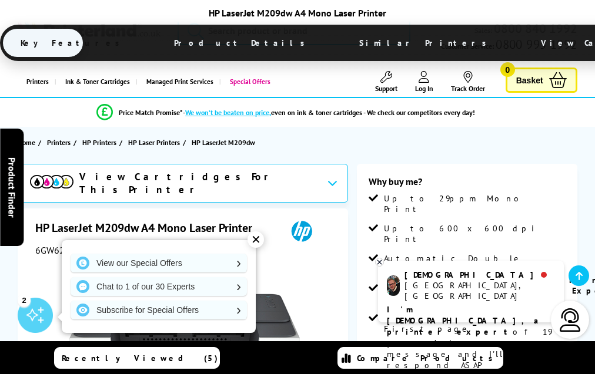
scroll to position [1785, 0]
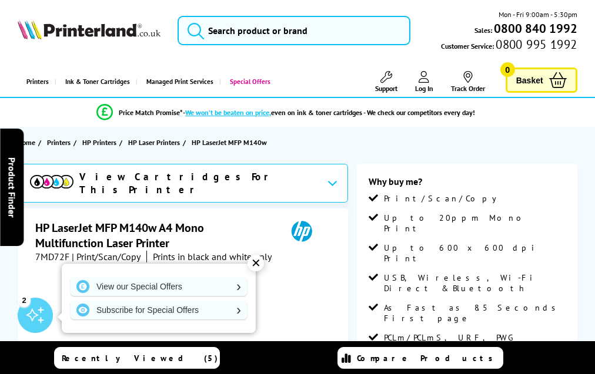
scroll to position [1868, 0]
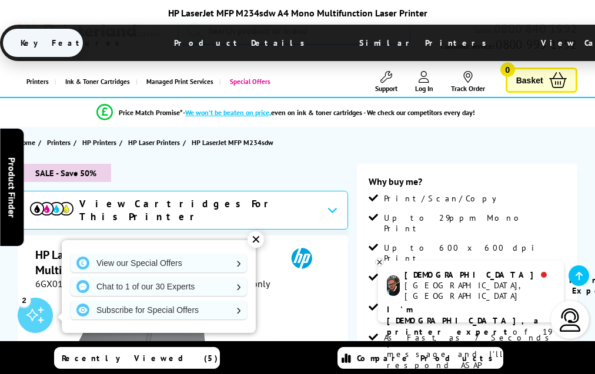
scroll to position [2106, 0]
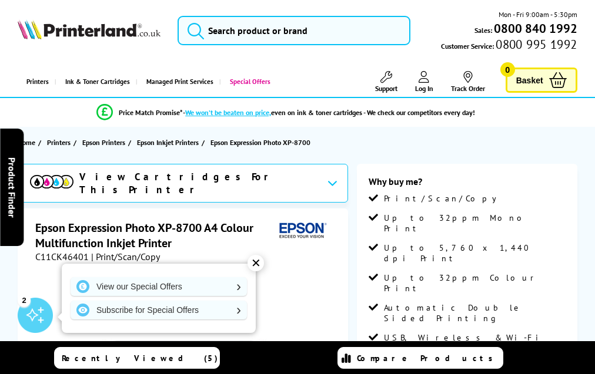
scroll to position [2093, 0]
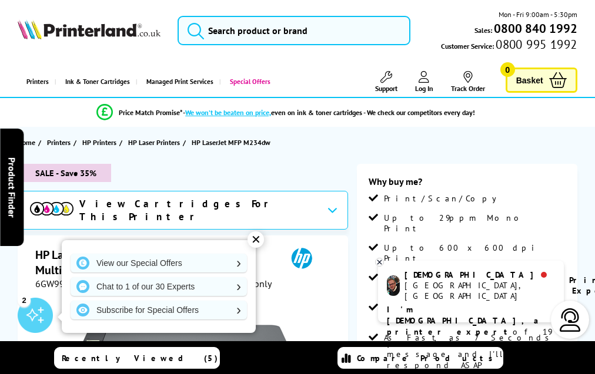
scroll to position [2083, 0]
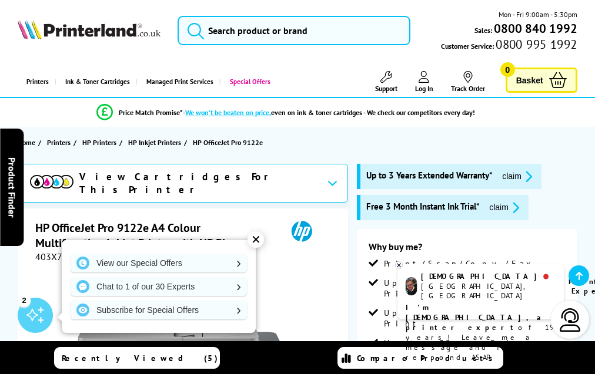
scroll to position [2576, 0]
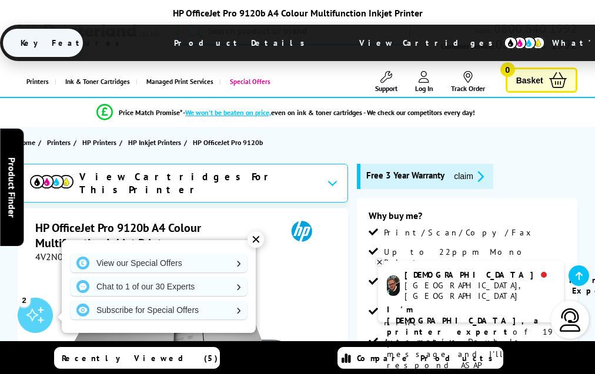
scroll to position [2356, 0]
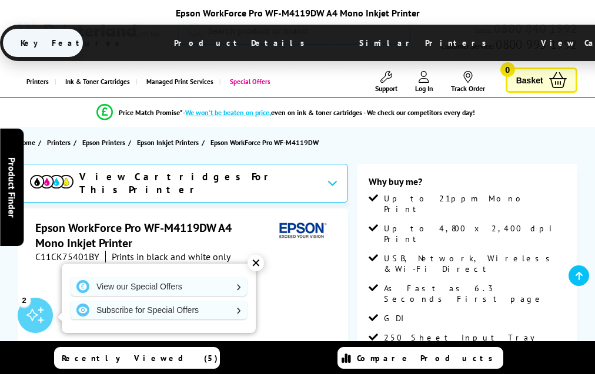
scroll to position [1559, 0]
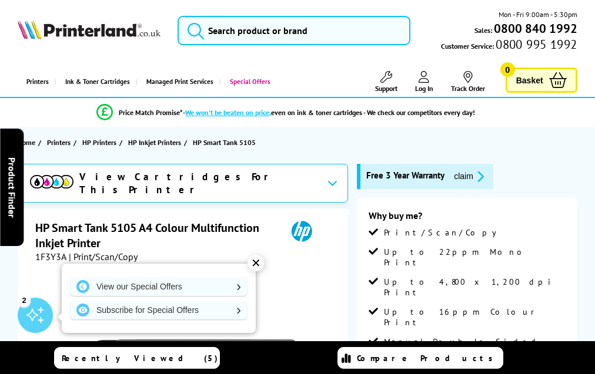
scroll to position [1964, 0]
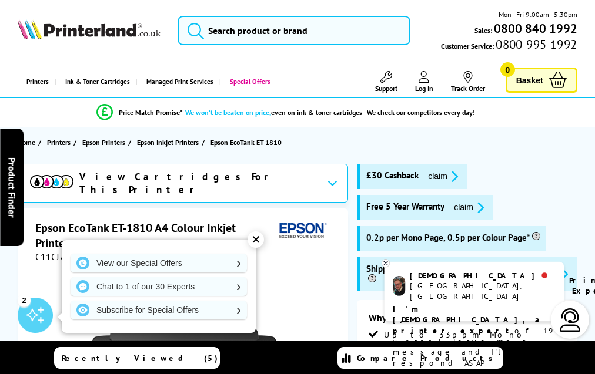
scroll to position [1894, 0]
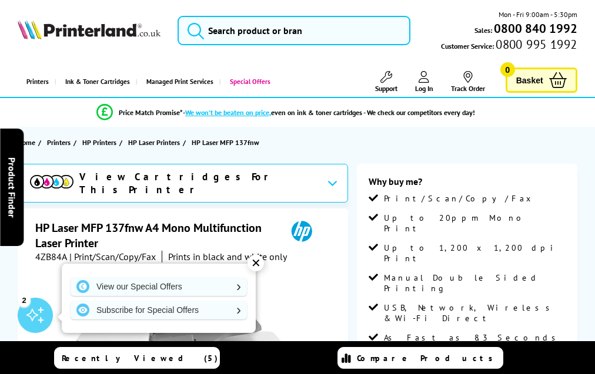
scroll to position [2168, 0]
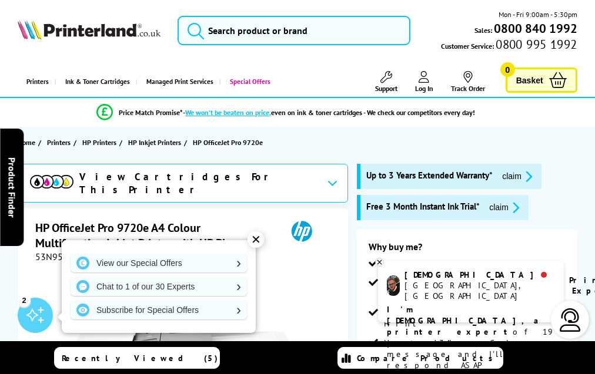
scroll to position [2246, 0]
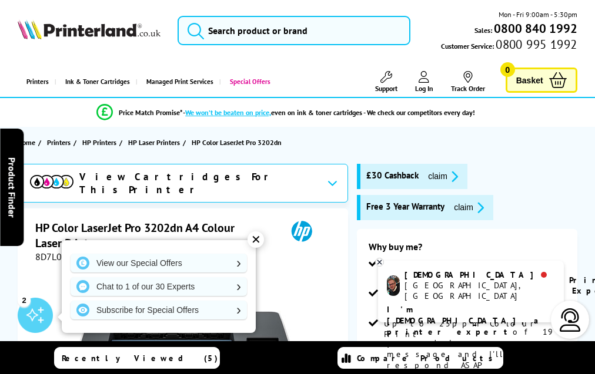
scroll to position [2351, 0]
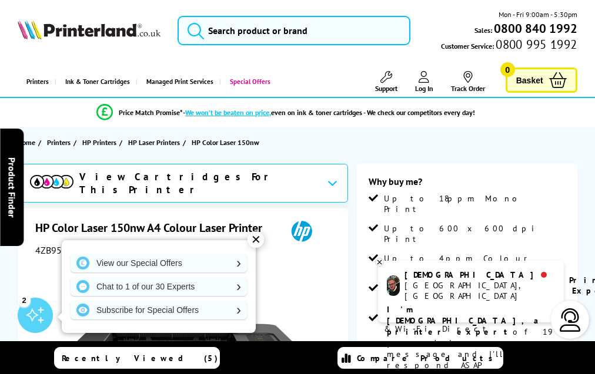
scroll to position [1905, 0]
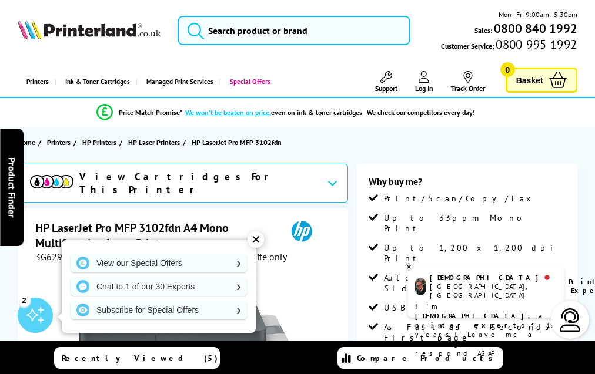
scroll to position [2101, 0]
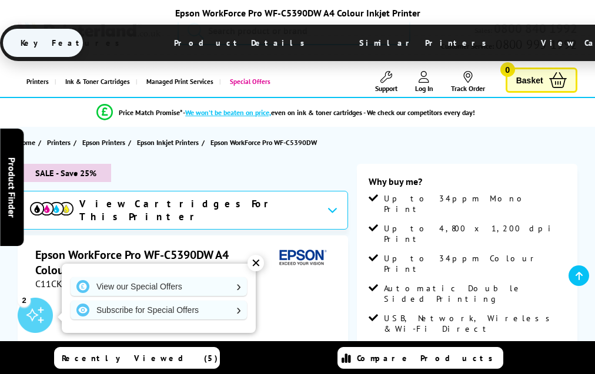
scroll to position [2147, 0]
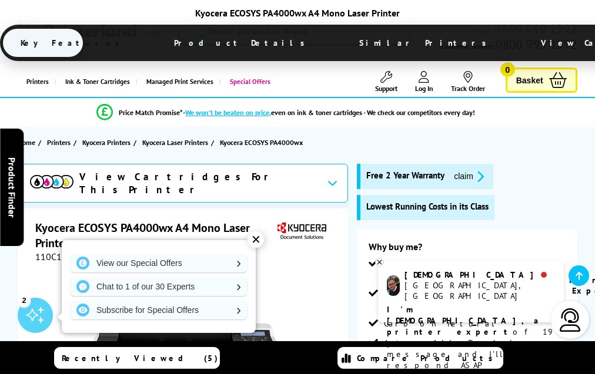
scroll to position [1961, 0]
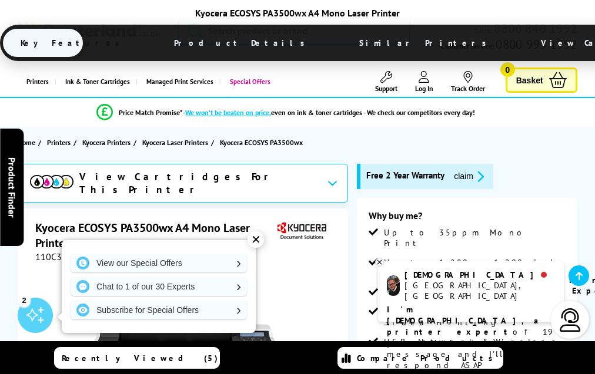
scroll to position [1977, 0]
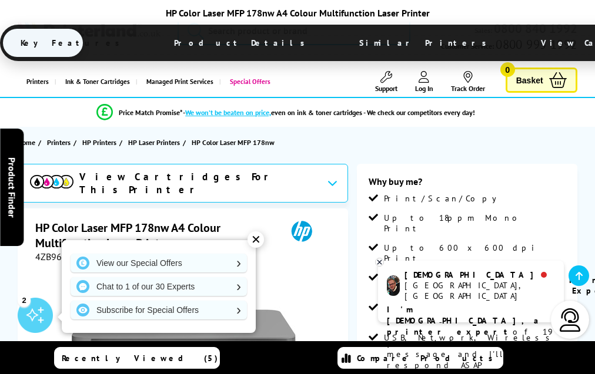
scroll to position [2031, 0]
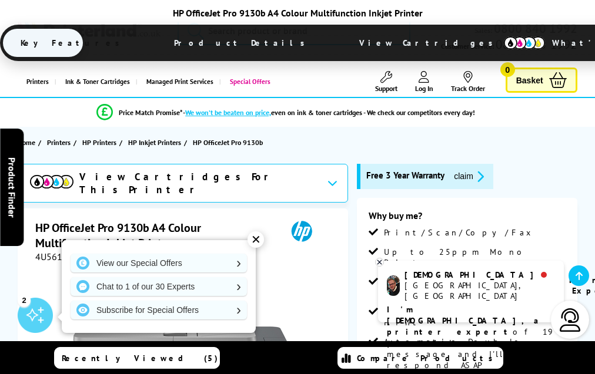
scroll to position [2299, 0]
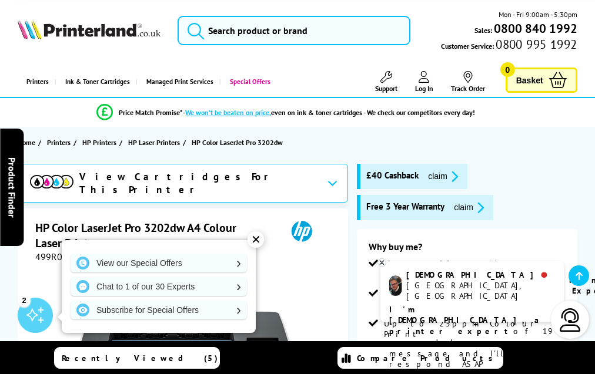
scroll to position [2398, 0]
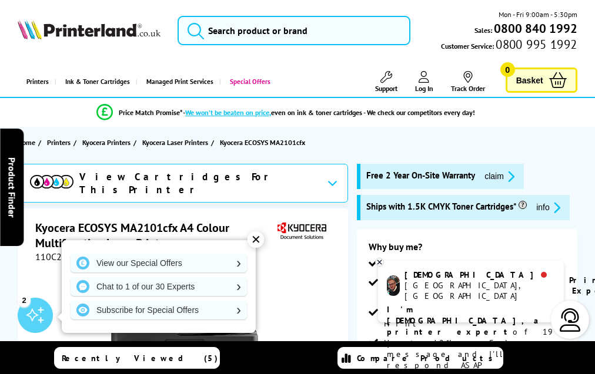
scroll to position [2495, 0]
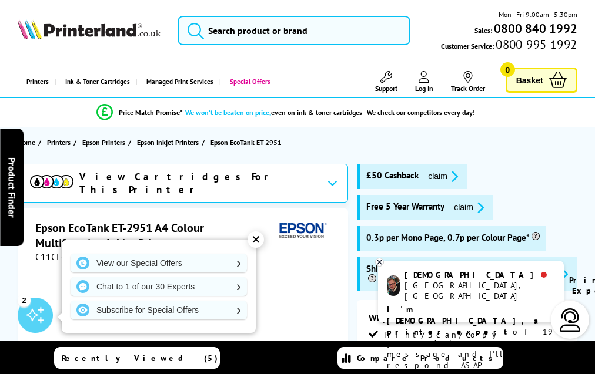
scroll to position [2323, 0]
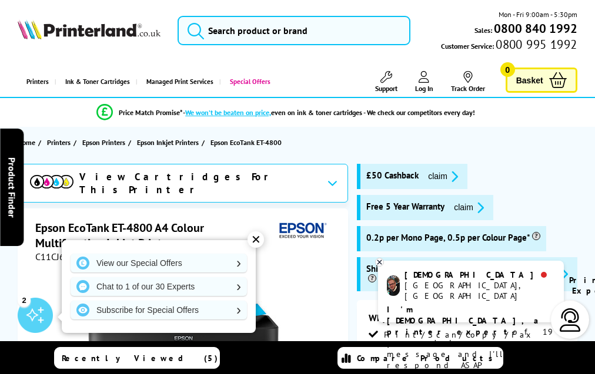
scroll to position [2106, 0]
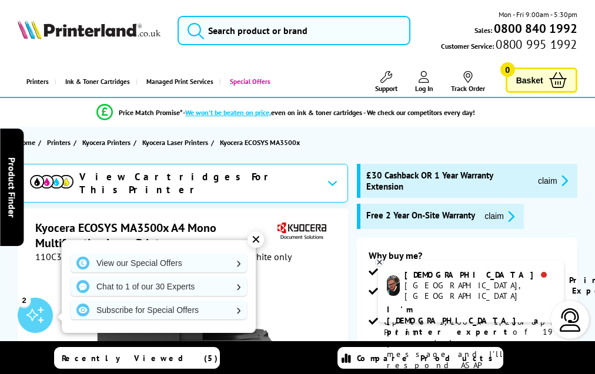
scroll to position [2196, 0]
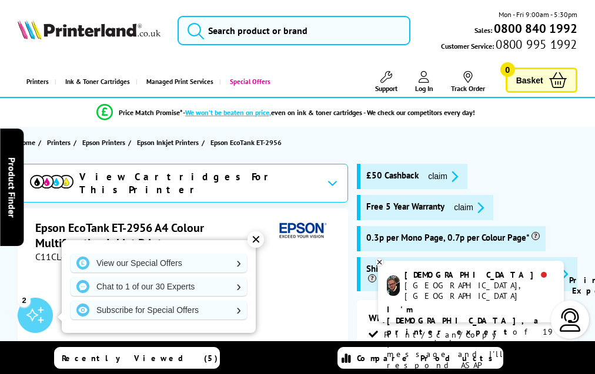
scroll to position [2323, 0]
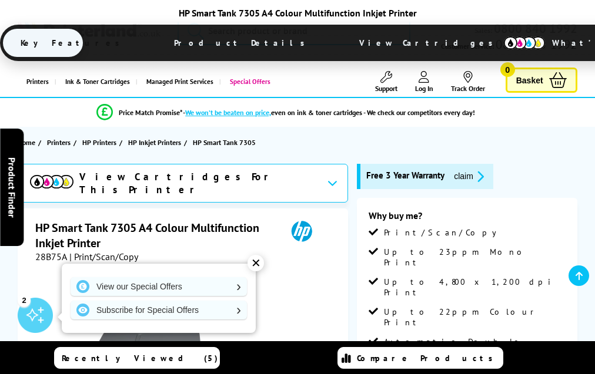
scroll to position [2132, 0]
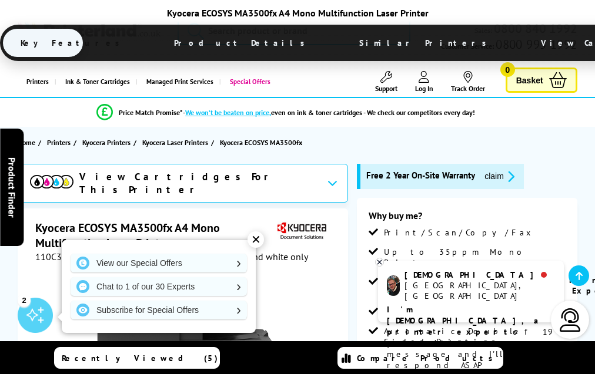
scroll to position [2258, 0]
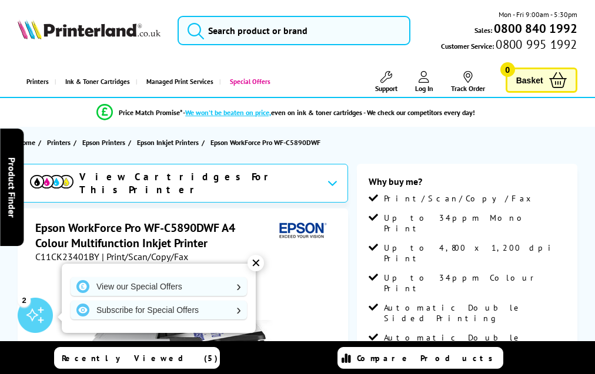
scroll to position [2428, 0]
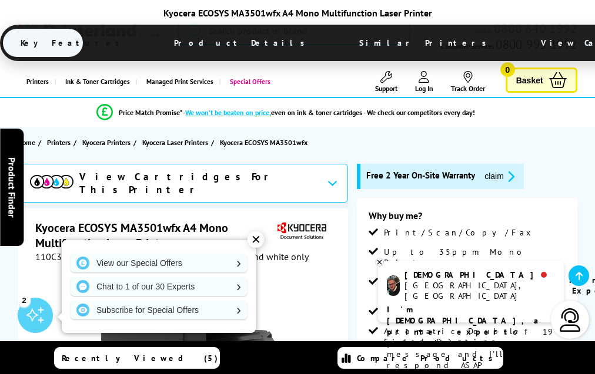
scroll to position [2258, 0]
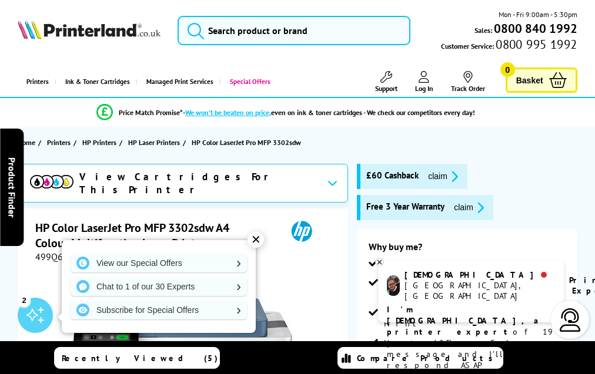
scroll to position [2568, 0]
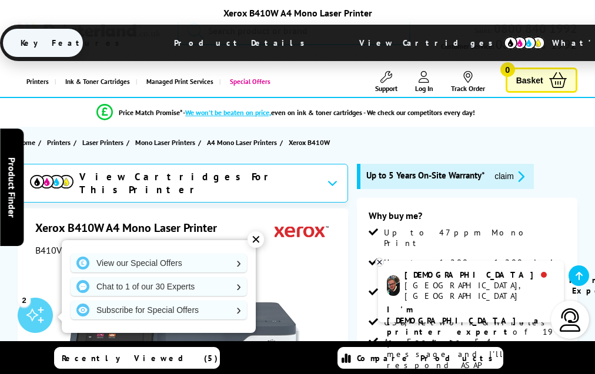
scroll to position [2666, 0]
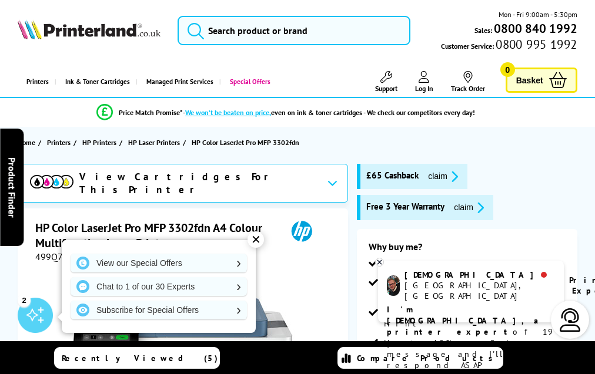
scroll to position [2642, 0]
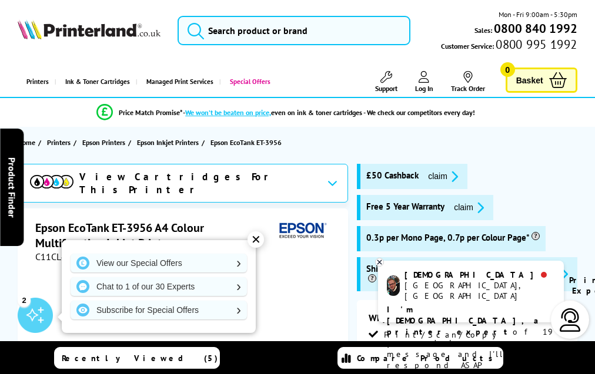
scroll to position [2325, 0]
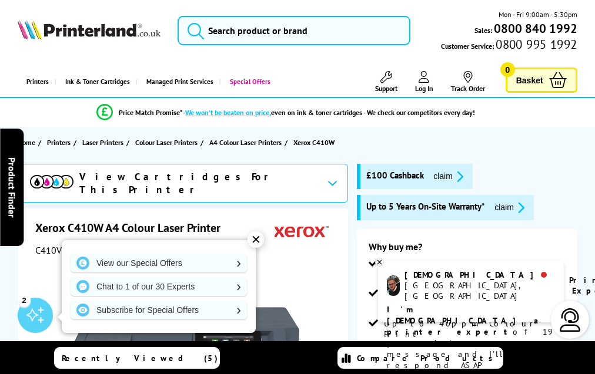
scroll to position [2864, 0]
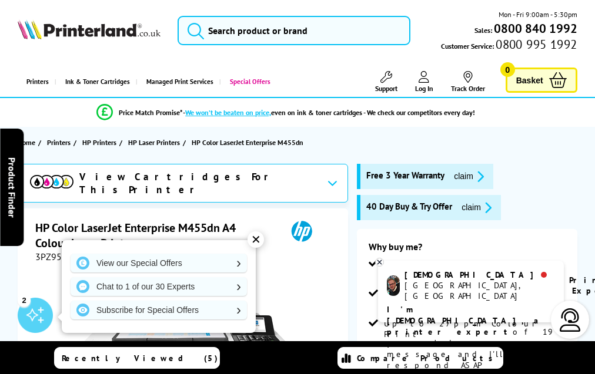
scroll to position [2470, 0]
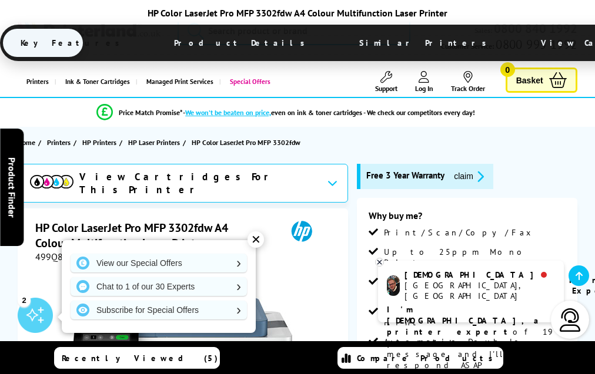
scroll to position [2618, 0]
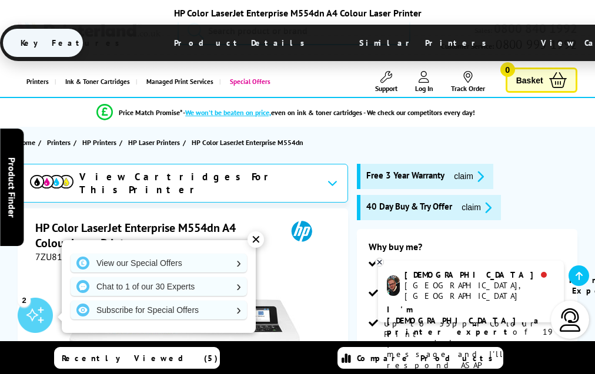
scroll to position [2460, 0]
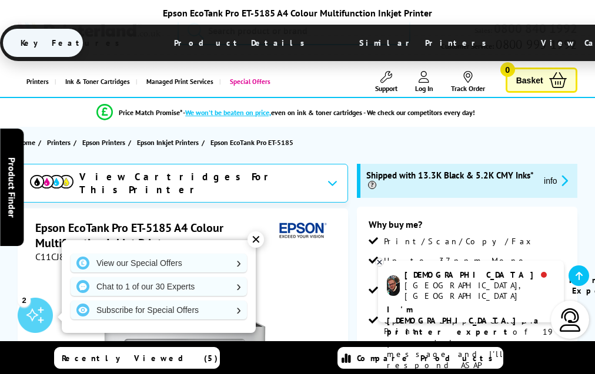
scroll to position [2011, 0]
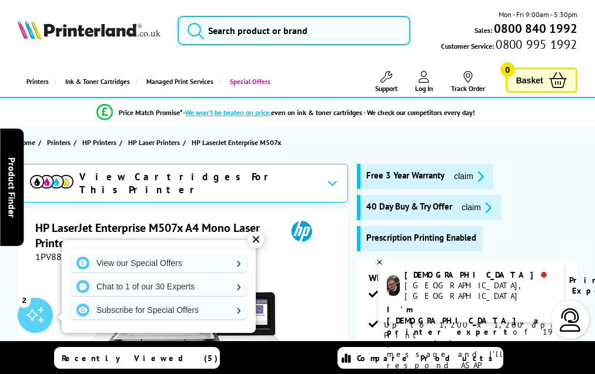
scroll to position [2289, 0]
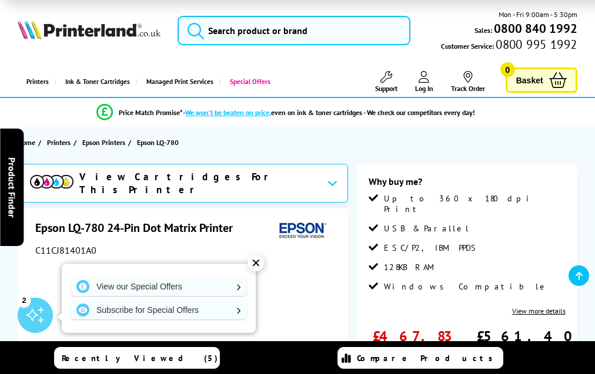
scroll to position [1296, 0]
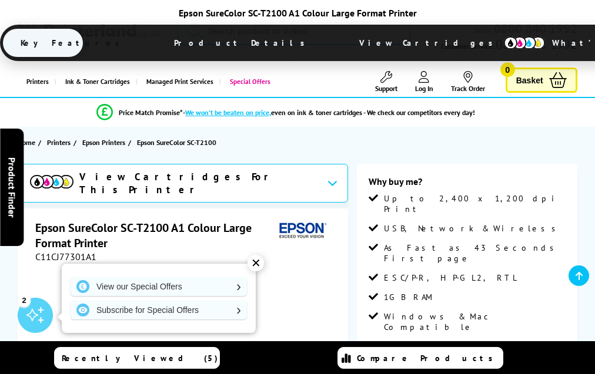
scroll to position [1516, 0]
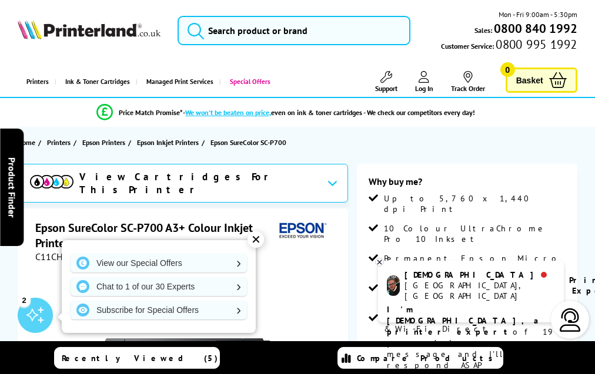
scroll to position [1318, 0]
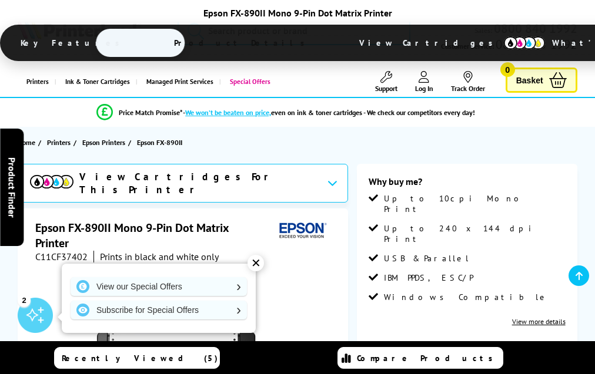
scroll to position [1205, 0]
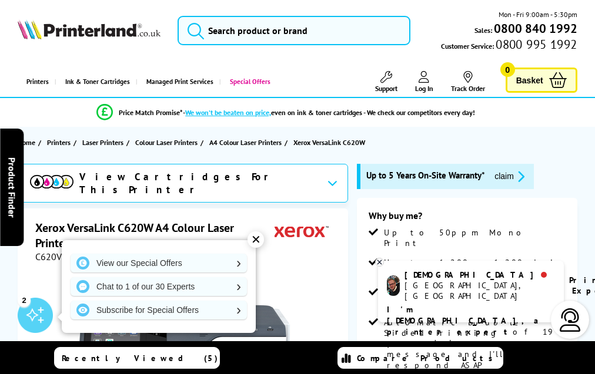
scroll to position [2751, 0]
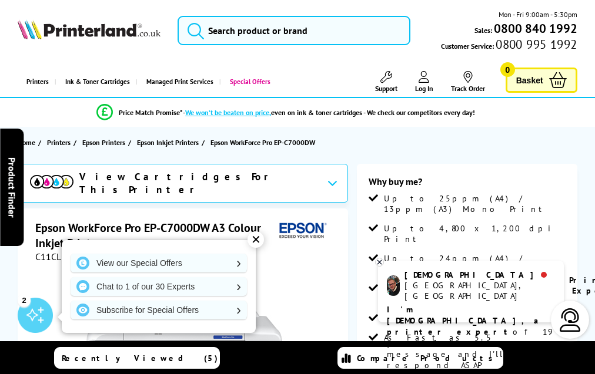
scroll to position [2133, 0]
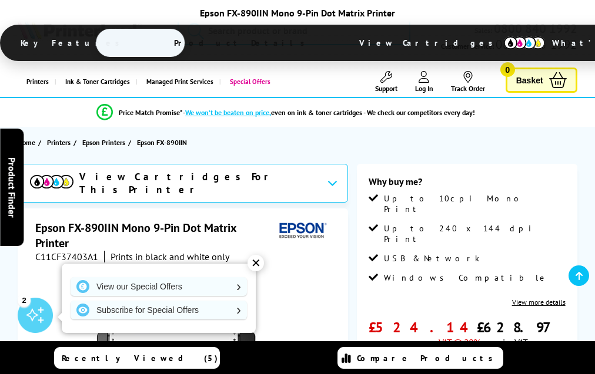
scroll to position [1182, 0]
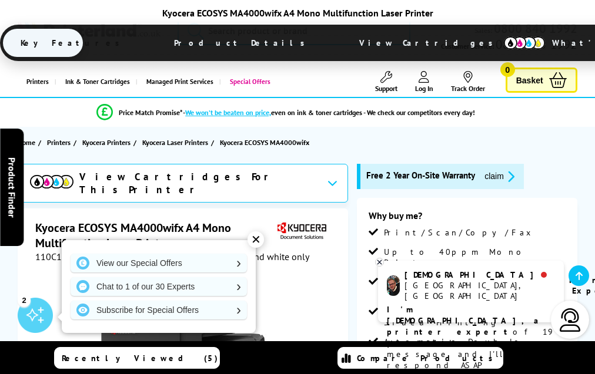
scroll to position [2272, 0]
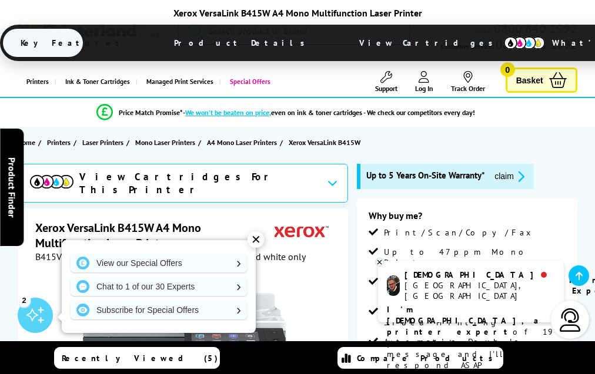
scroll to position [2984, 0]
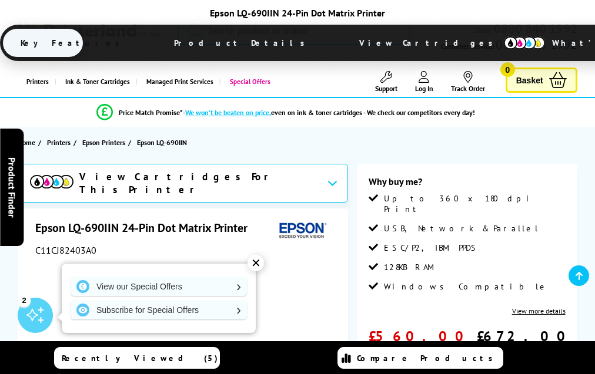
scroll to position [1319, 0]
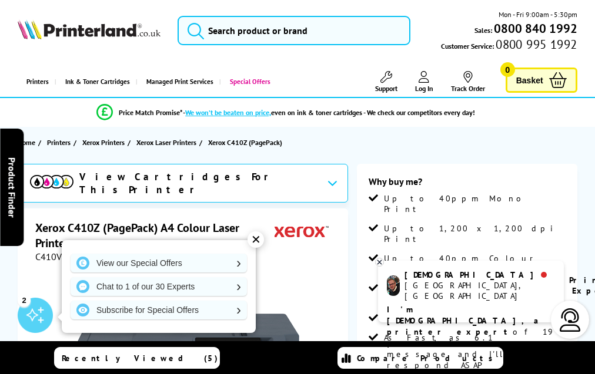
scroll to position [2022, 0]
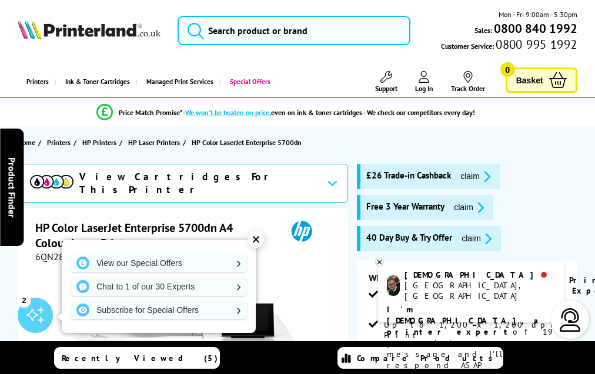
scroll to position [2762, 0]
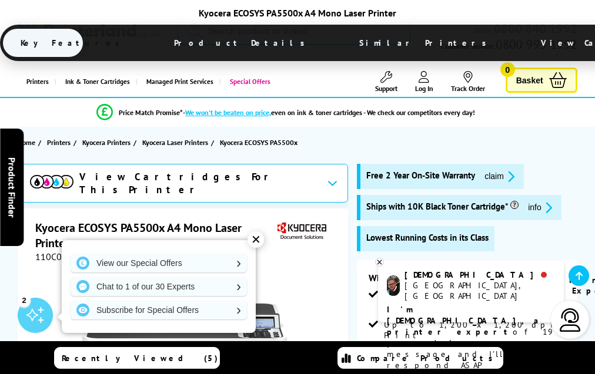
scroll to position [2068, 0]
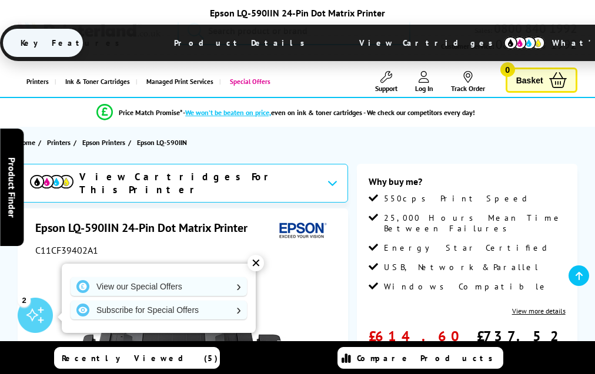
scroll to position [1298, 0]
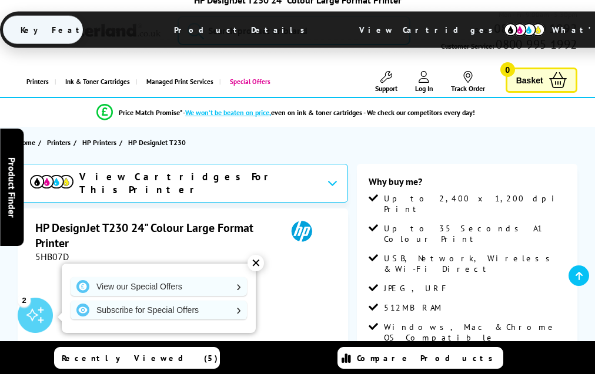
scroll to position [1483, 0]
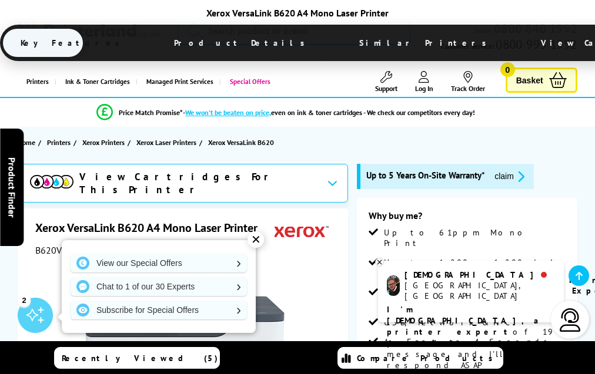
scroll to position [3014, 0]
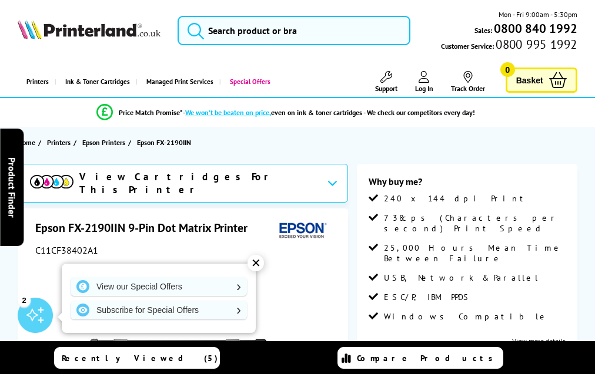
scroll to position [1398, 0]
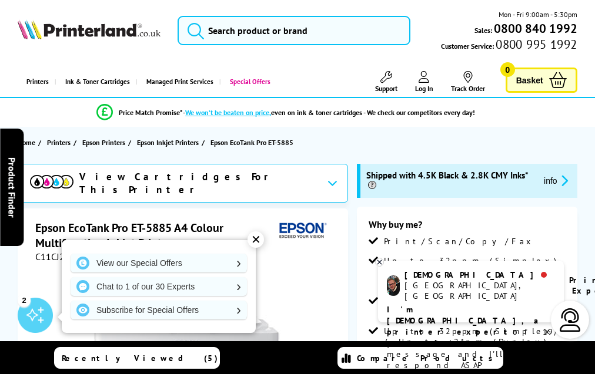
scroll to position [2237, 0]
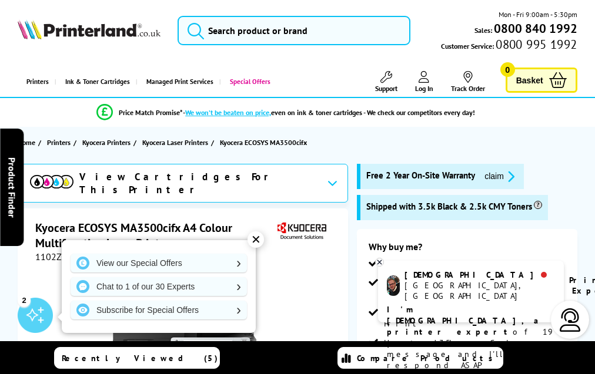
scroll to position [2558, 0]
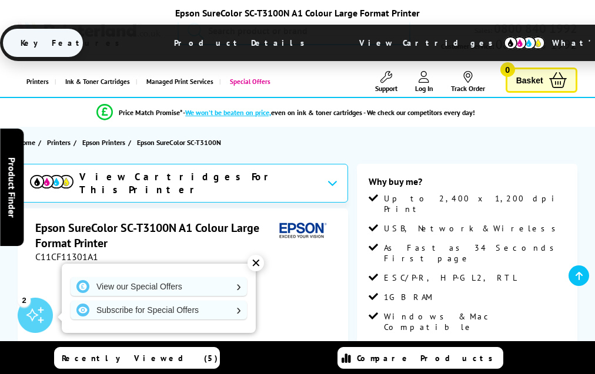
scroll to position [1691, 0]
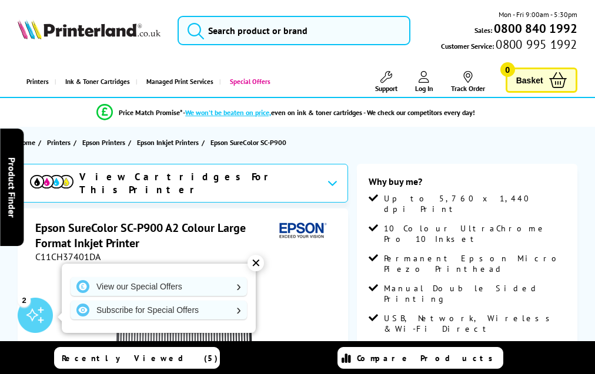
scroll to position [1301, 0]
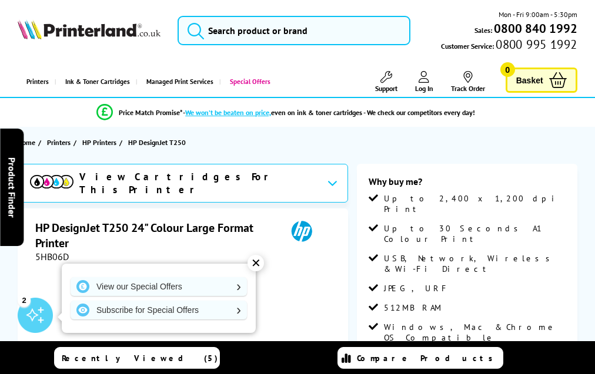
scroll to position [1563, 0]
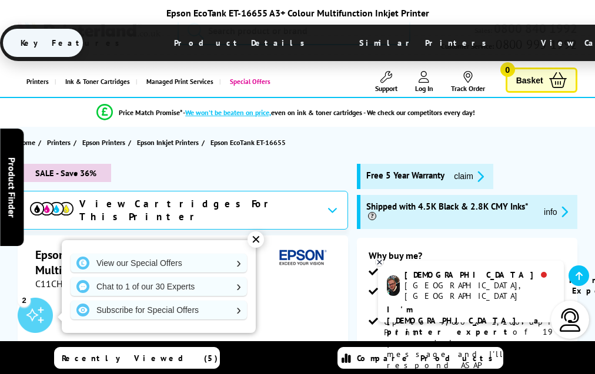
scroll to position [2418, 0]
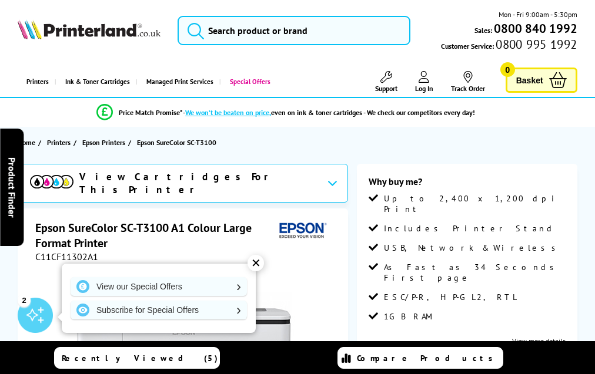
scroll to position [1449, 0]
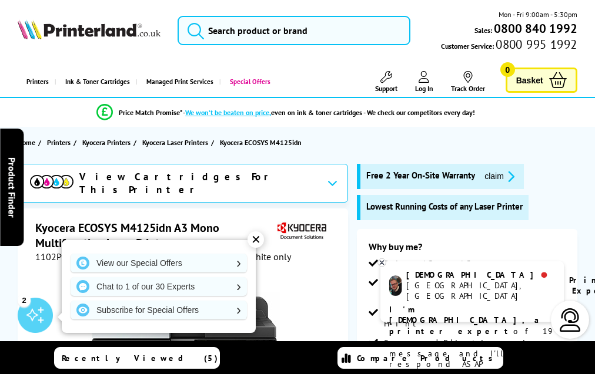
scroll to position [2095, 0]
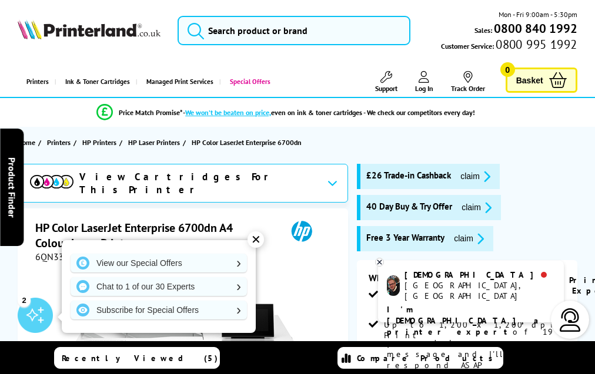
scroll to position [2873, 0]
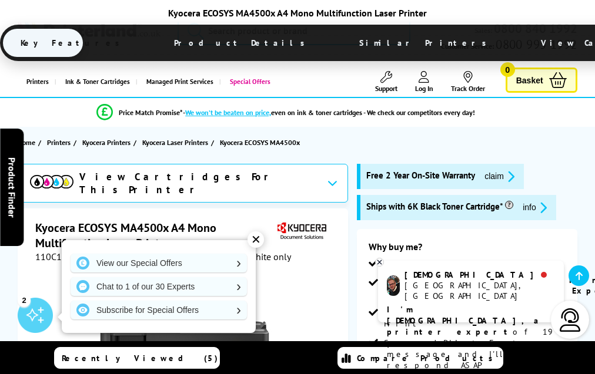
scroll to position [2426, 0]
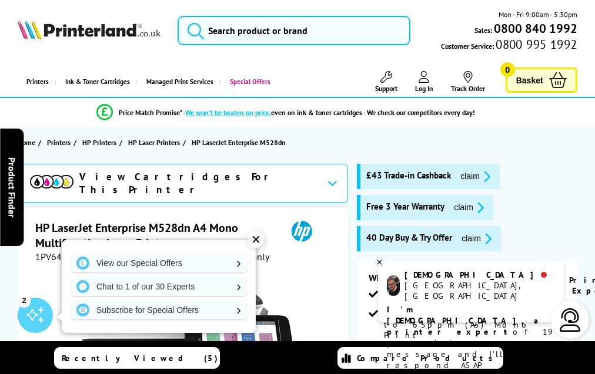
scroll to position [2259, 0]
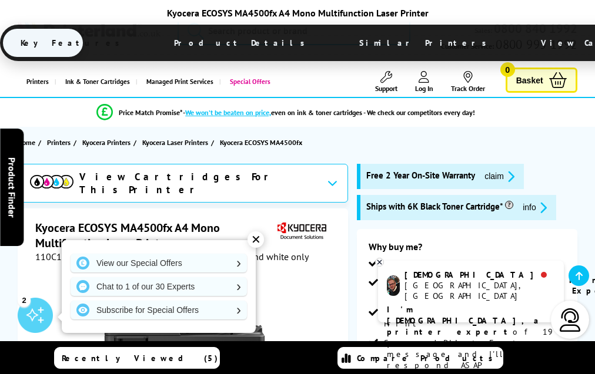
scroll to position [2467, 0]
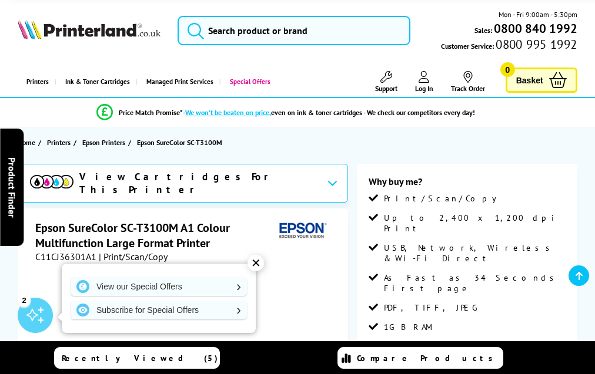
scroll to position [1804, 0]
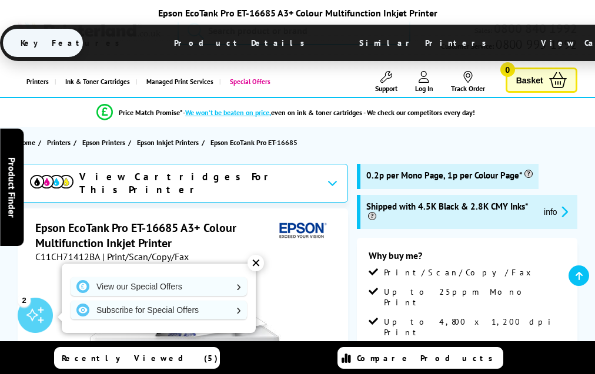
scroll to position [2435, 0]
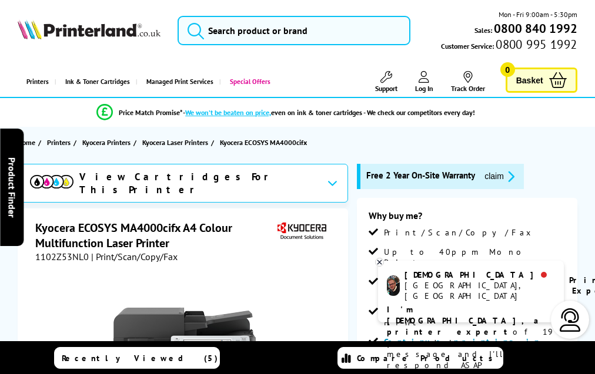
scroll to position [2556, 0]
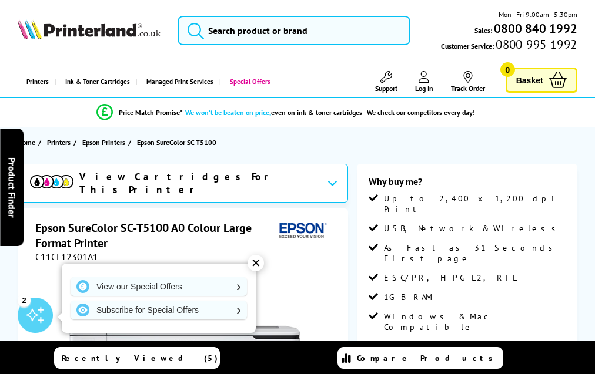
scroll to position [1688, 0]
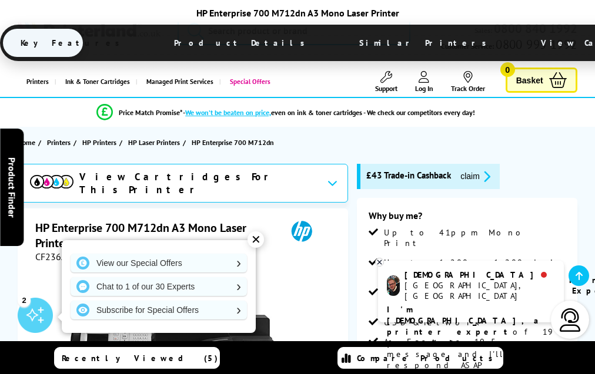
scroll to position [1960, 0]
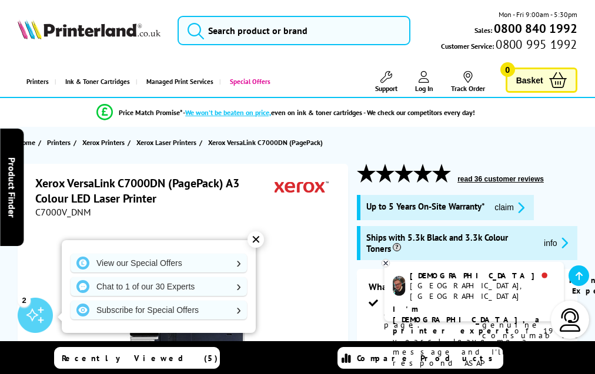
scroll to position [1671, 0]
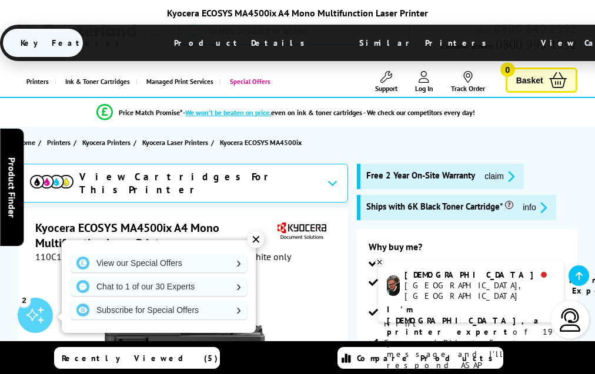
scroll to position [2416, 0]
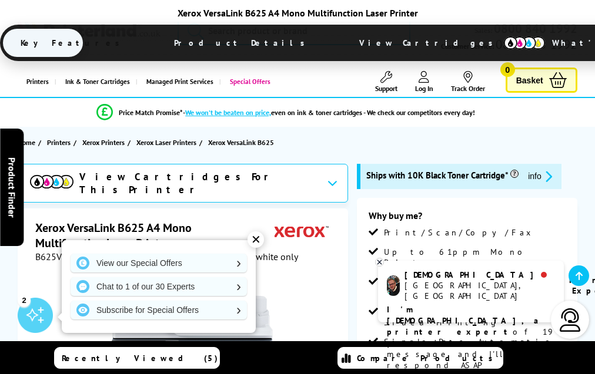
scroll to position [3245, 0]
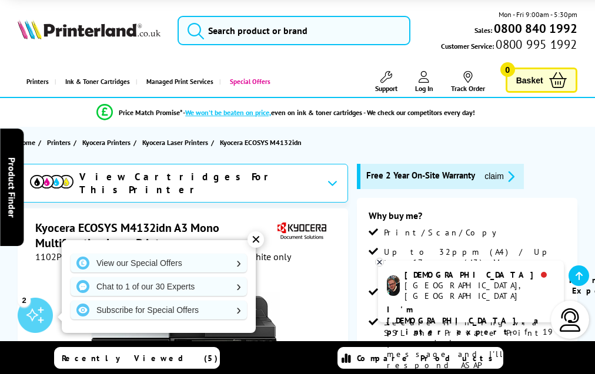
scroll to position [2103, 0]
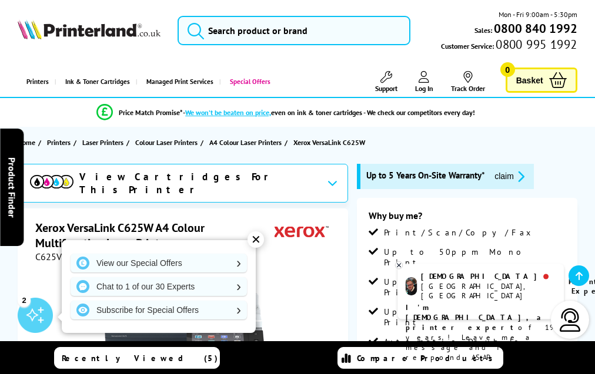
scroll to position [3004, 0]
